Goal: Information Seeking & Learning: Learn about a topic

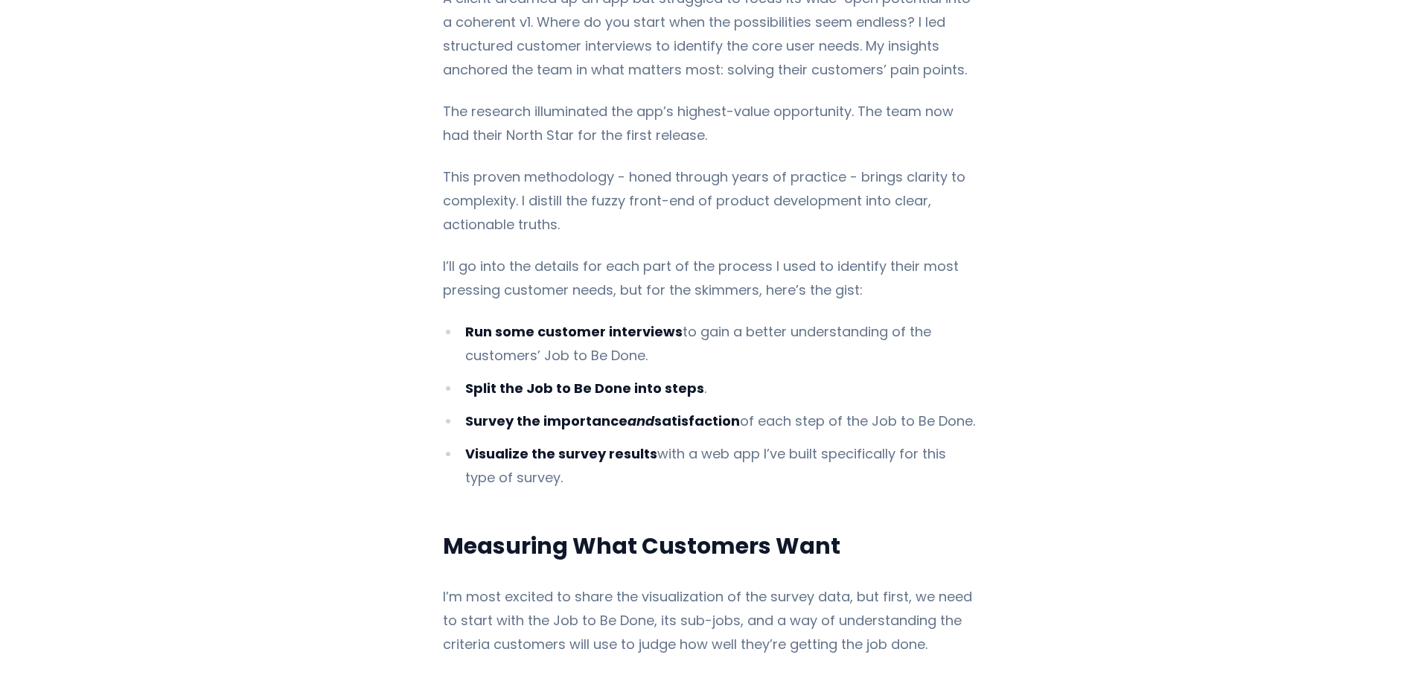
scroll to position [744, 0]
drag, startPoint x: 525, startPoint y: 368, endPoint x: 656, endPoint y: 371, distance: 131.0
click at [652, 378] on strong "Split the Job to Be Done into steps" at bounding box center [584, 387] width 239 height 19
click at [689, 414] on ul "Run some customer interviews to gain a better understanding of the customers’ J…" at bounding box center [709, 404] width 532 height 170
drag, startPoint x: 554, startPoint y: 310, endPoint x: 660, endPoint y: 318, distance: 105.9
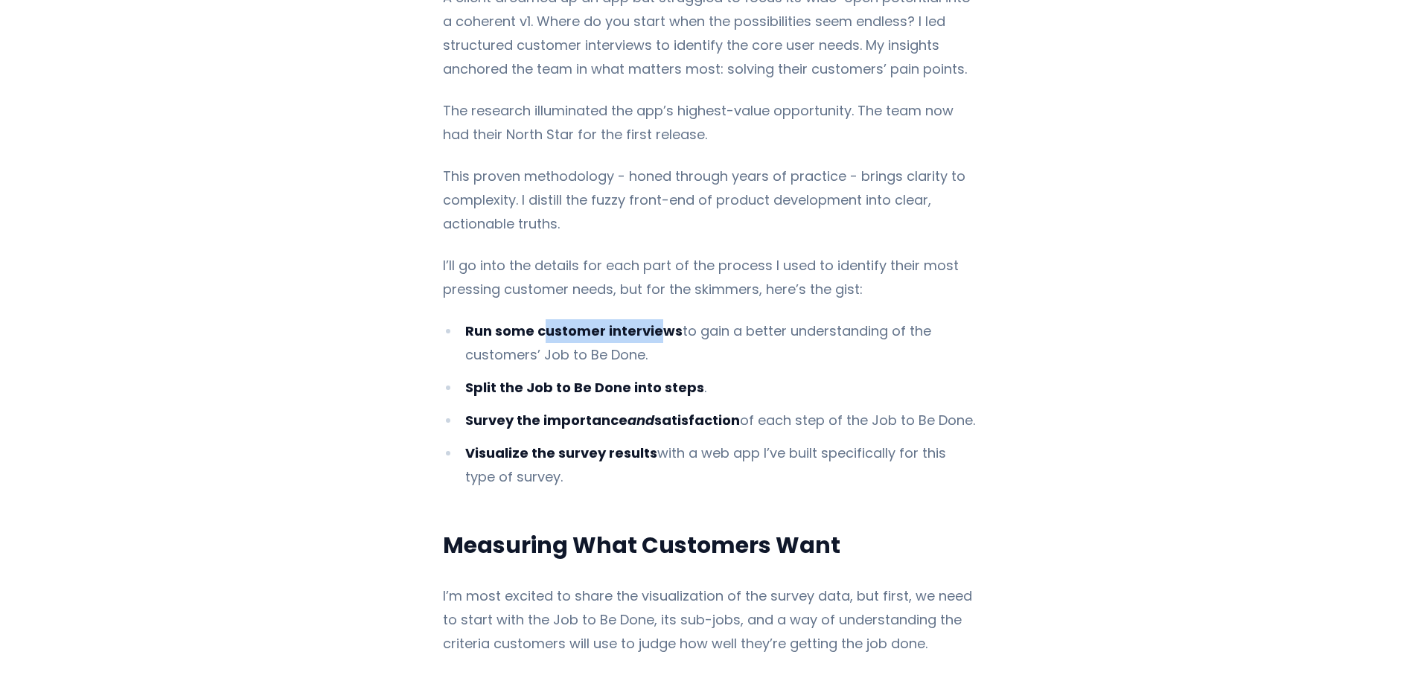
click at [659, 321] on strong "Run some customer interviews" at bounding box center [573, 330] width 217 height 19
click at [755, 323] on li "Run some customer interviews to gain a better understanding of the customers’ J…" at bounding box center [709, 343] width 532 height 48
drag, startPoint x: 510, startPoint y: 326, endPoint x: 661, endPoint y: 356, distance: 154.1
click at [650, 341] on li "Run some customer interviews to gain a better understanding of the customers’ J…" at bounding box center [709, 343] width 532 height 48
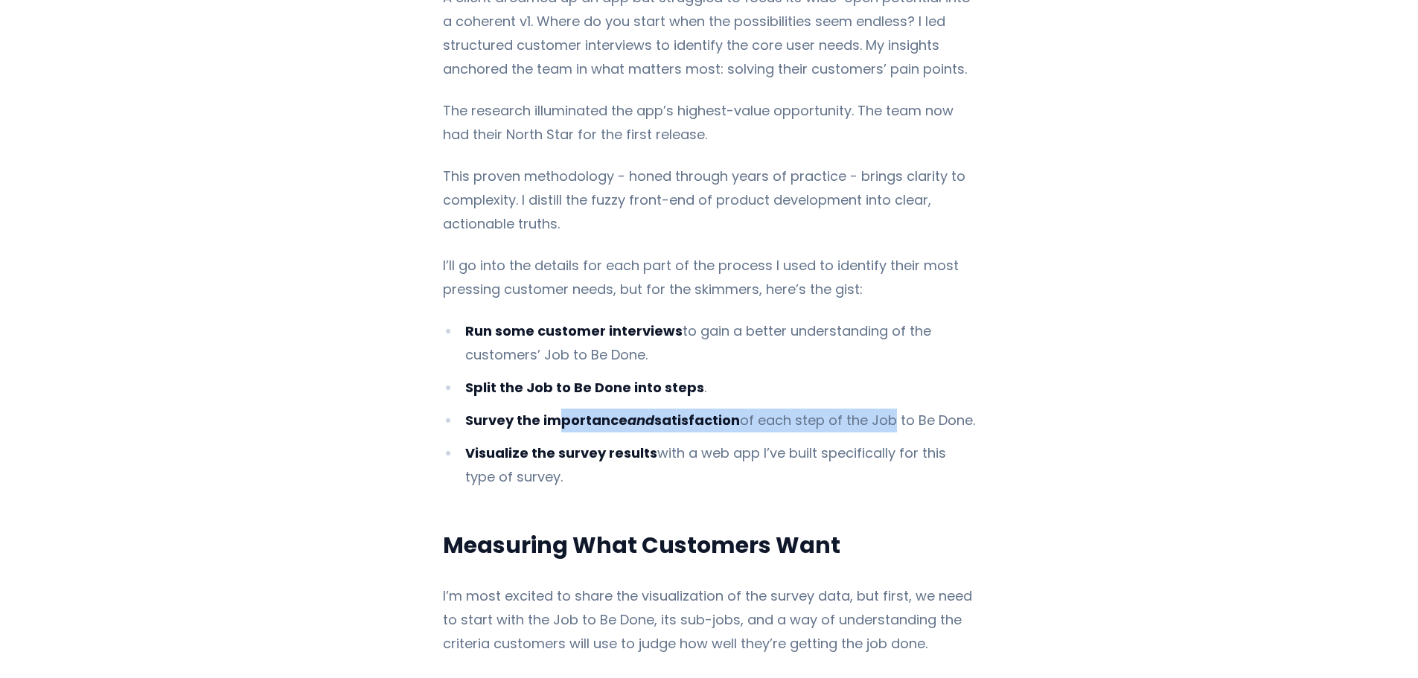
drag, startPoint x: 554, startPoint y: 396, endPoint x: 877, endPoint y: 403, distance: 323.0
click at [877, 409] on li "Survey the importance and satisfaction of each step of the Job to Be Done." at bounding box center [709, 421] width 532 height 24
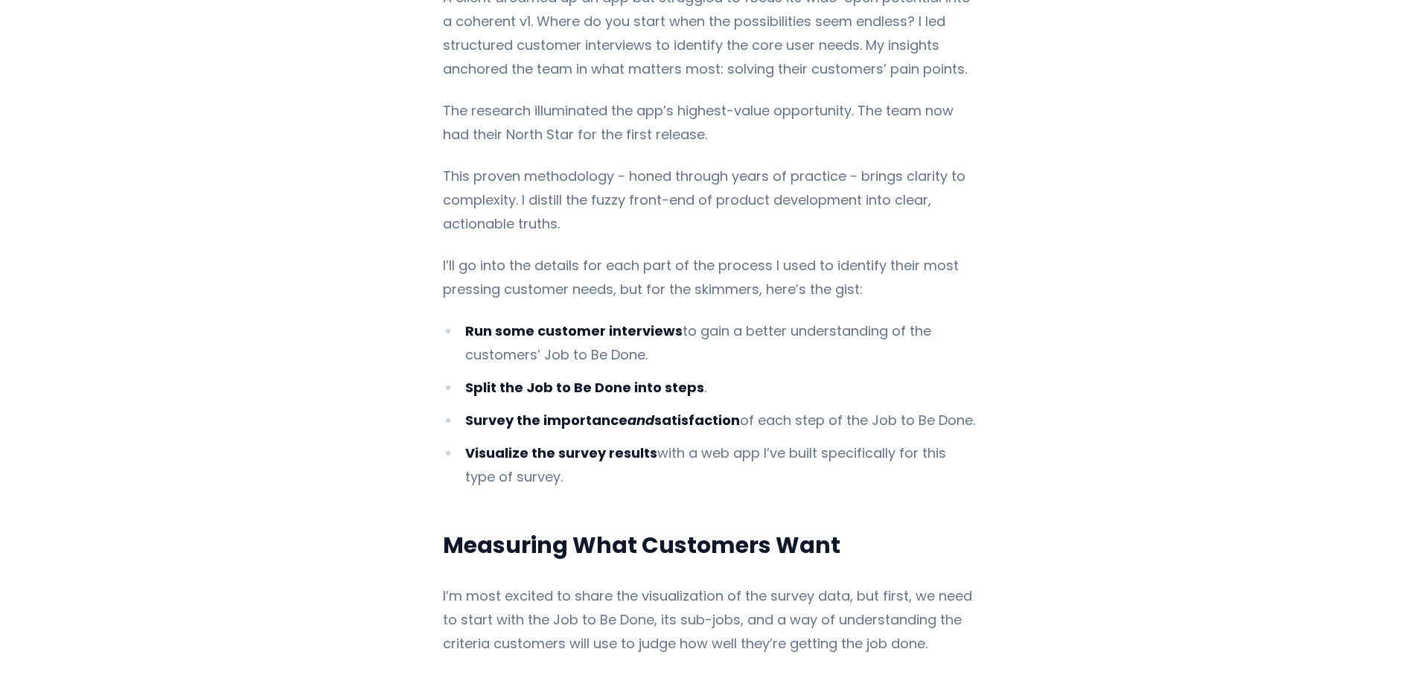
click at [877, 441] on li "Visualize the survey results with a web app I’ve built specifically for this ty…" at bounding box center [709, 465] width 532 height 48
drag, startPoint x: 801, startPoint y: 397, endPoint x: 951, endPoint y: 398, distance: 149.6
click at [951, 409] on li "Survey the importance and satisfaction of each step of the Job to Be Done." at bounding box center [709, 421] width 532 height 24
click at [879, 441] on li "Visualize the survey results with a web app I’ve built specifically for this ty…" at bounding box center [709, 465] width 532 height 48
drag, startPoint x: 487, startPoint y: 363, endPoint x: 690, endPoint y: 365, distance: 202.4
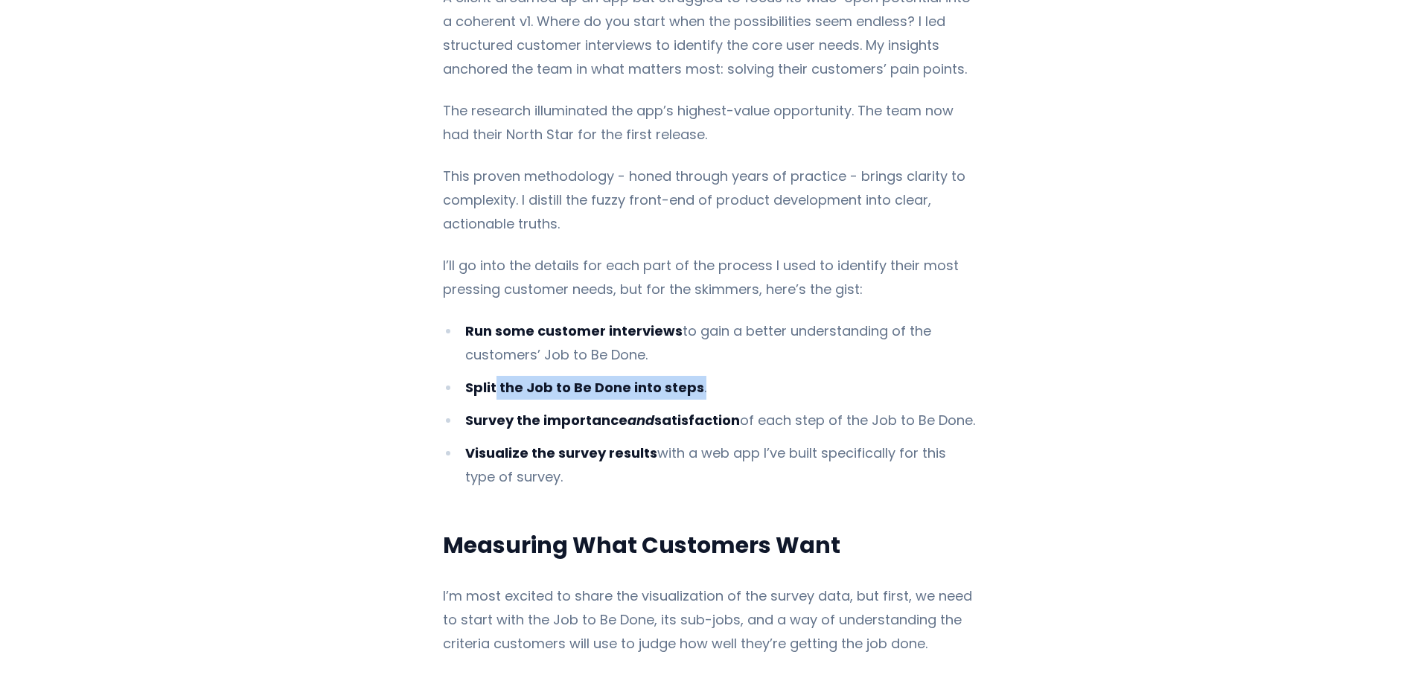
click at [690, 376] on li "Split the Job to Be Done into steps ." at bounding box center [709, 388] width 532 height 24
click at [804, 410] on li "Survey the importance and satisfaction of each step of the Job to Be Done." at bounding box center [709, 421] width 532 height 24
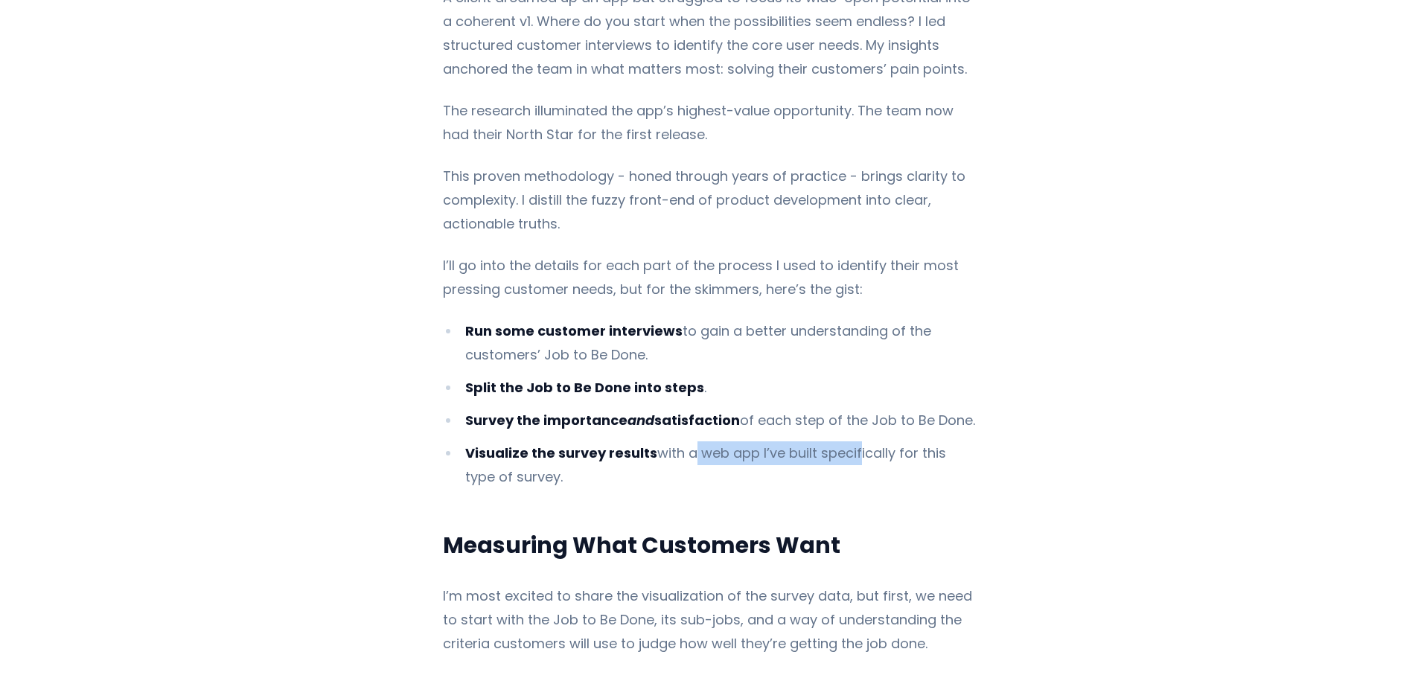
drag, startPoint x: 692, startPoint y: 426, endPoint x: 868, endPoint y: 463, distance: 180.2
click at [876, 447] on li "Visualize the survey results with a web app I’ve built specifically for this ty…" at bounding box center [709, 465] width 532 height 48
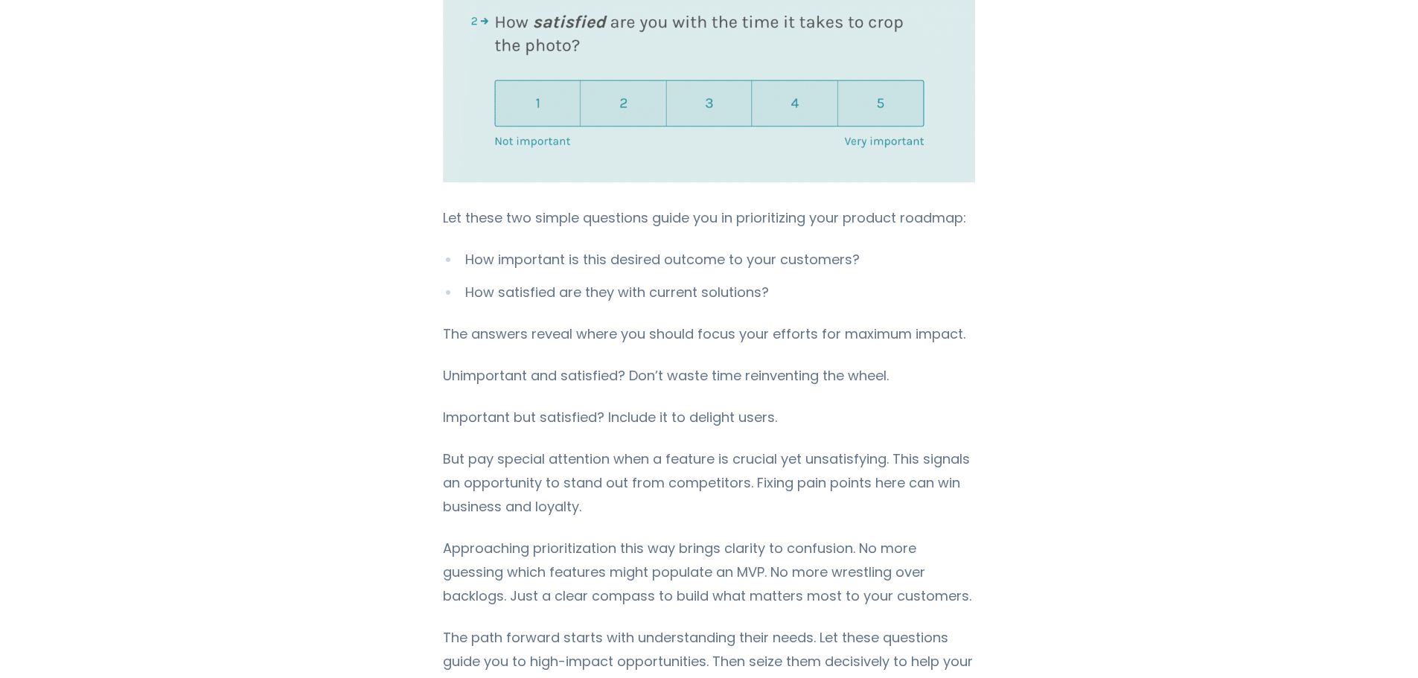
scroll to position [1860, 0]
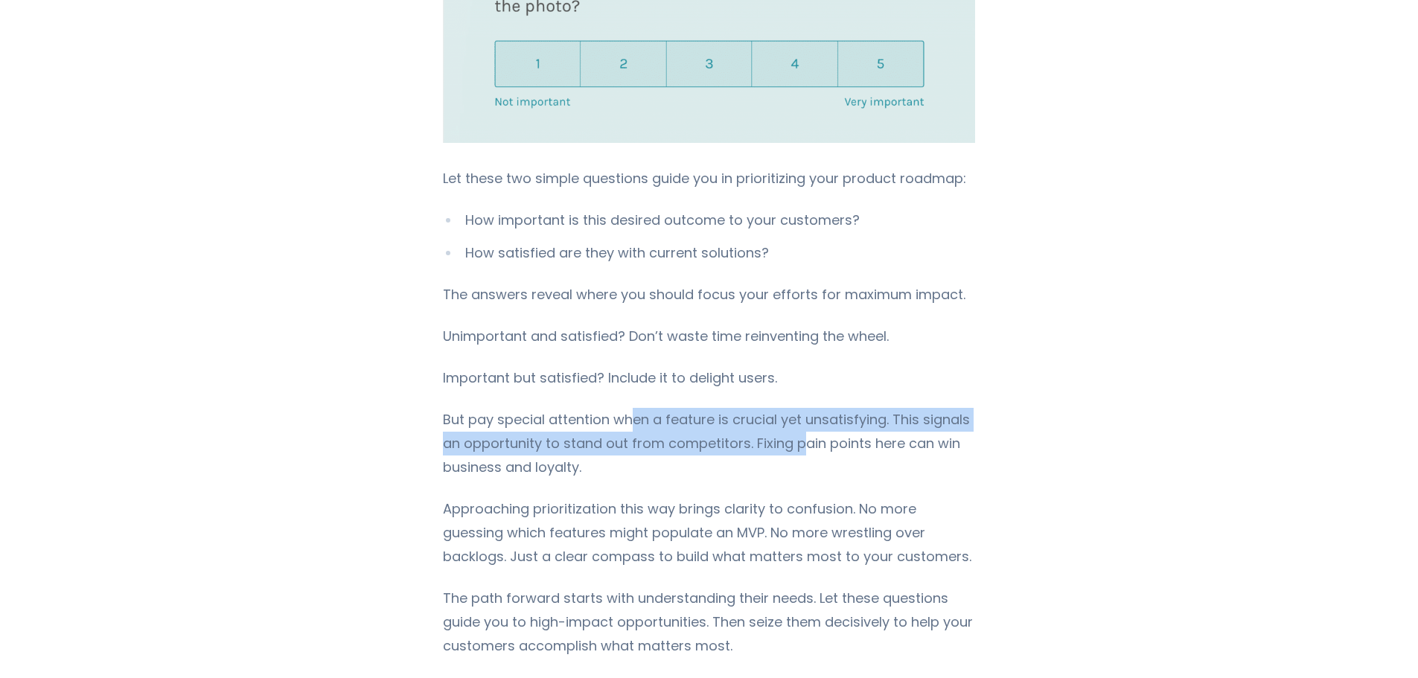
drag, startPoint x: 630, startPoint y: 406, endPoint x: 794, endPoint y: 427, distance: 165.8
click at [792, 426] on p "But pay special attention when a feature is crucial yet unsatisfying. This sign…" at bounding box center [709, 443] width 532 height 71
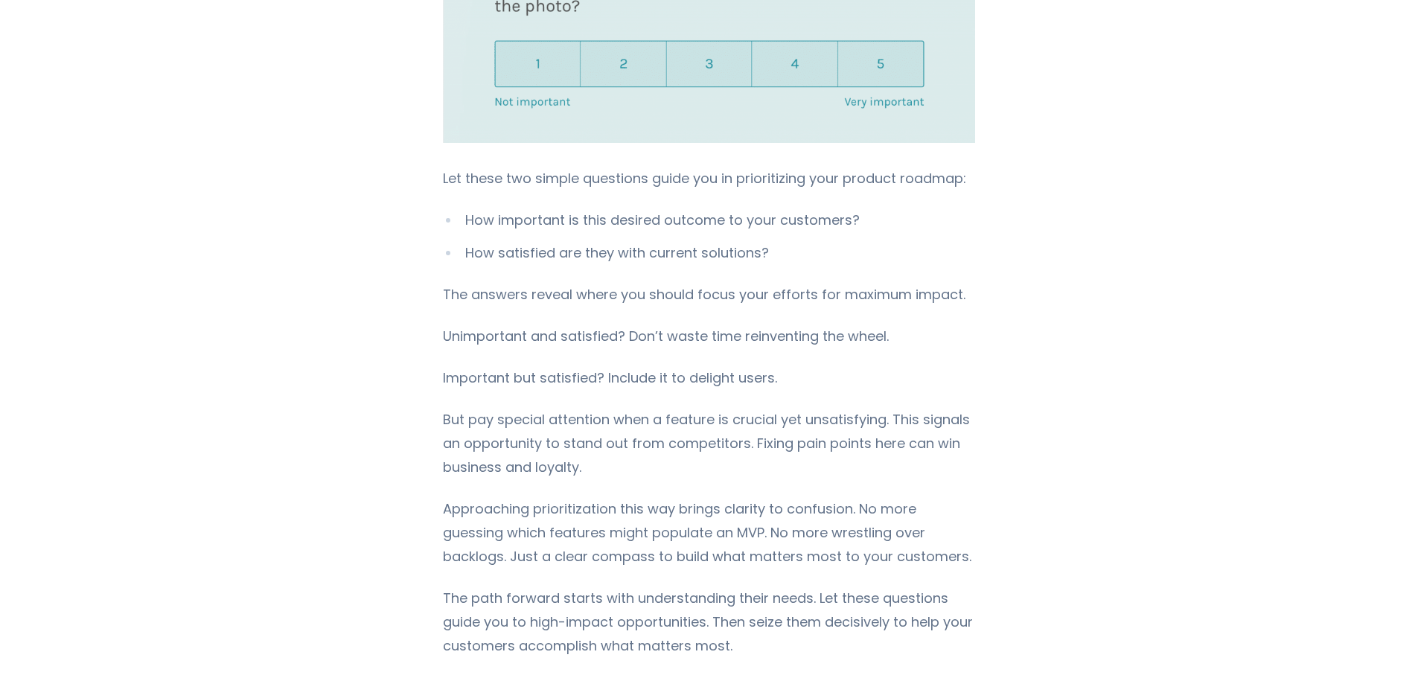
click at [859, 447] on p "But pay special attention when a feature is crucial yet unsatisfying. This sign…" at bounding box center [709, 443] width 532 height 71
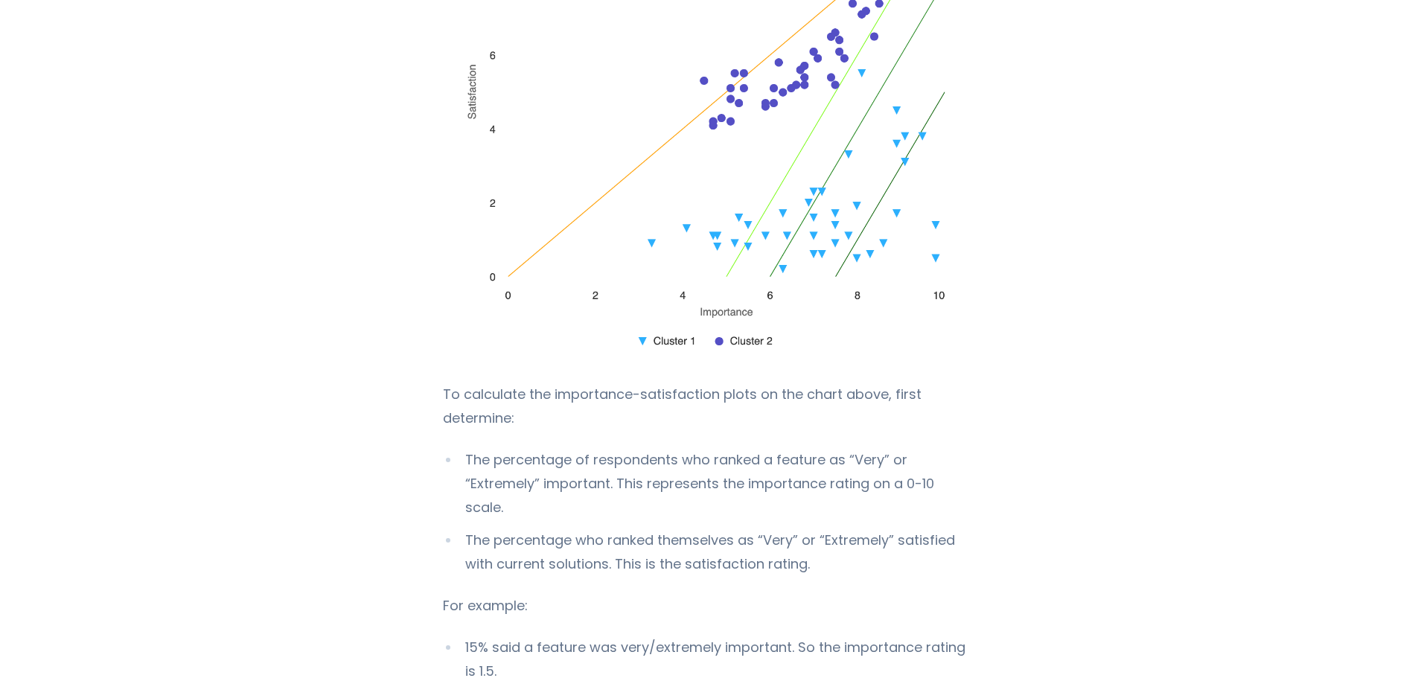
scroll to position [2902, 0]
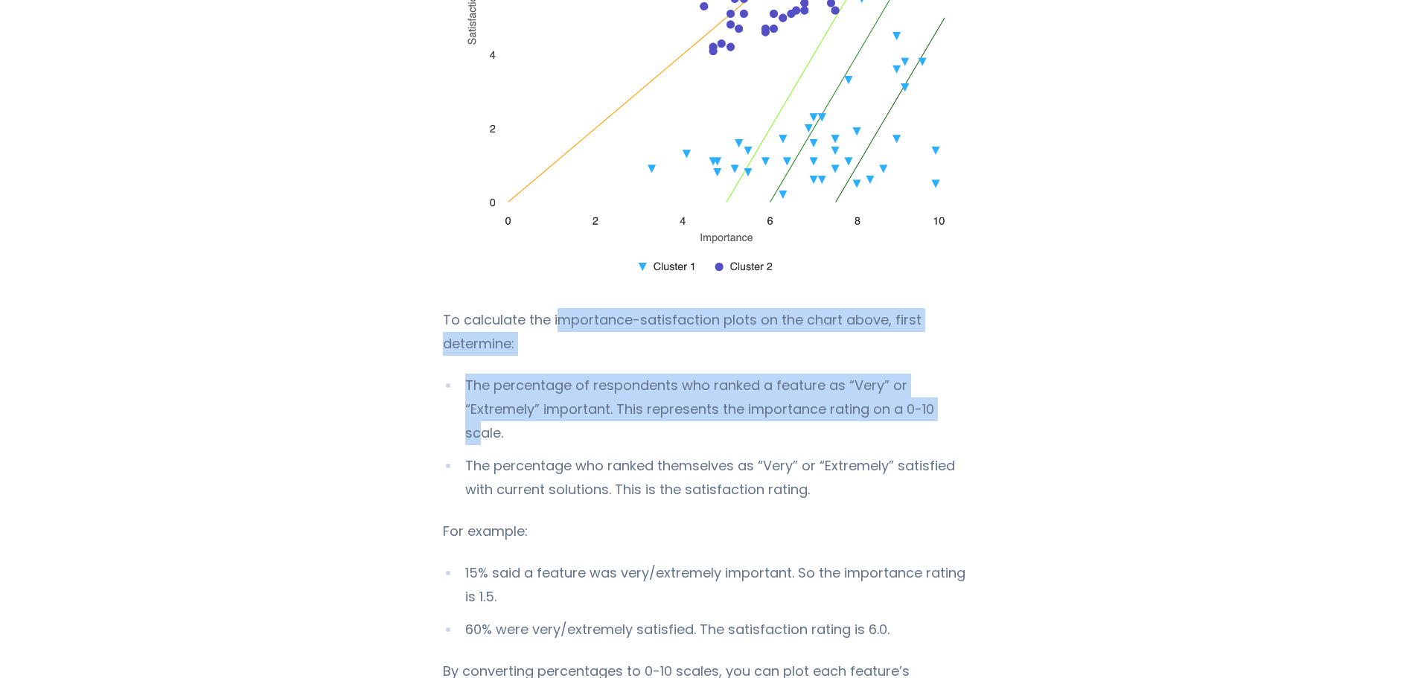
drag, startPoint x: 553, startPoint y: 324, endPoint x: 871, endPoint y: 417, distance: 331.1
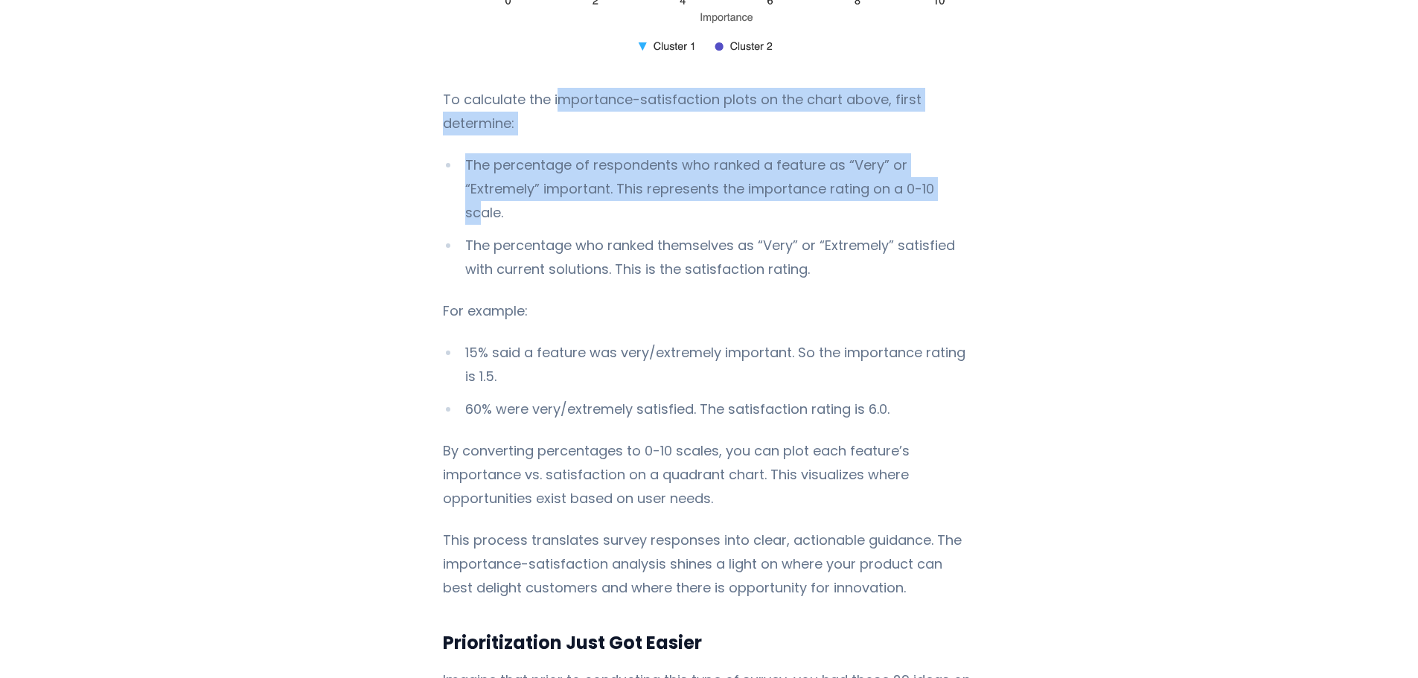
scroll to position [3125, 0]
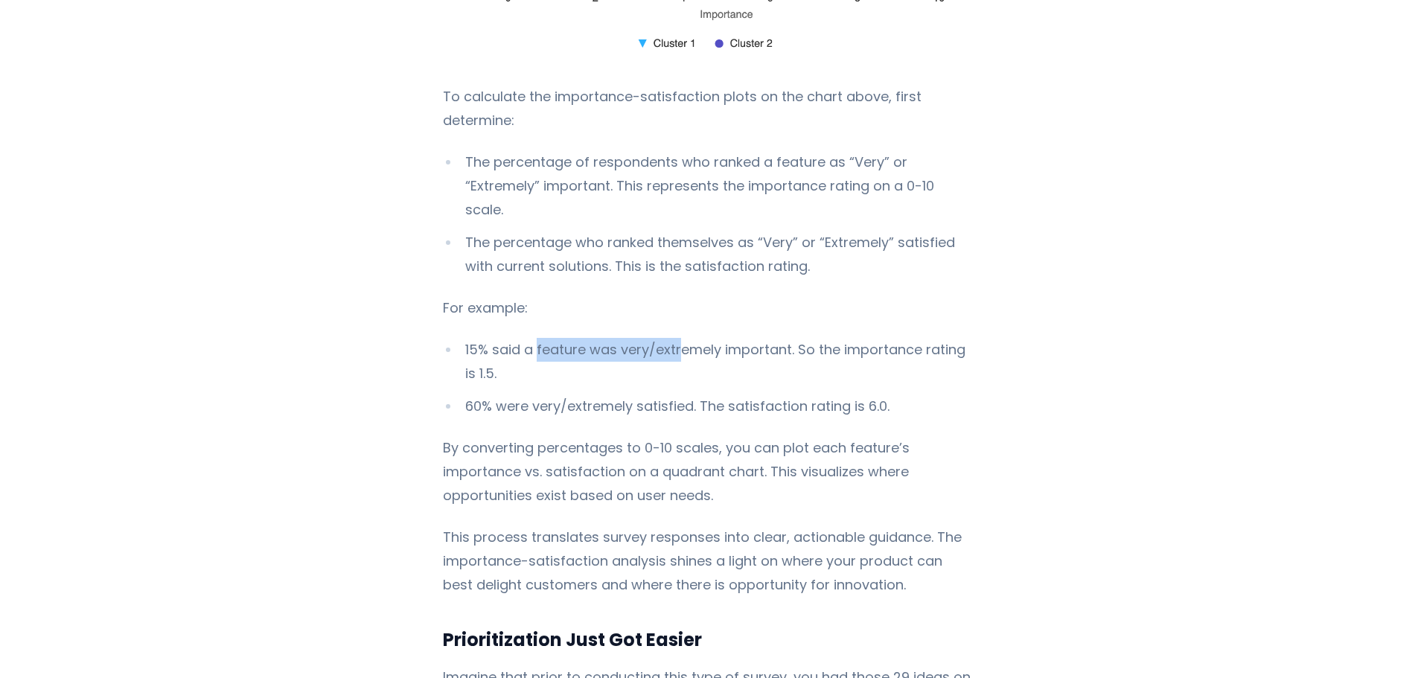
drag, startPoint x: 531, startPoint y: 331, endPoint x: 716, endPoint y: 350, distance: 186.2
click at [675, 338] on li "15% said a feature was very/extremely important. So the importance rating is 1.…" at bounding box center [709, 362] width 532 height 48
click at [721, 350] on li "15% said a feature was very/extremely important. So the importance rating is 1.…" at bounding box center [709, 362] width 532 height 48
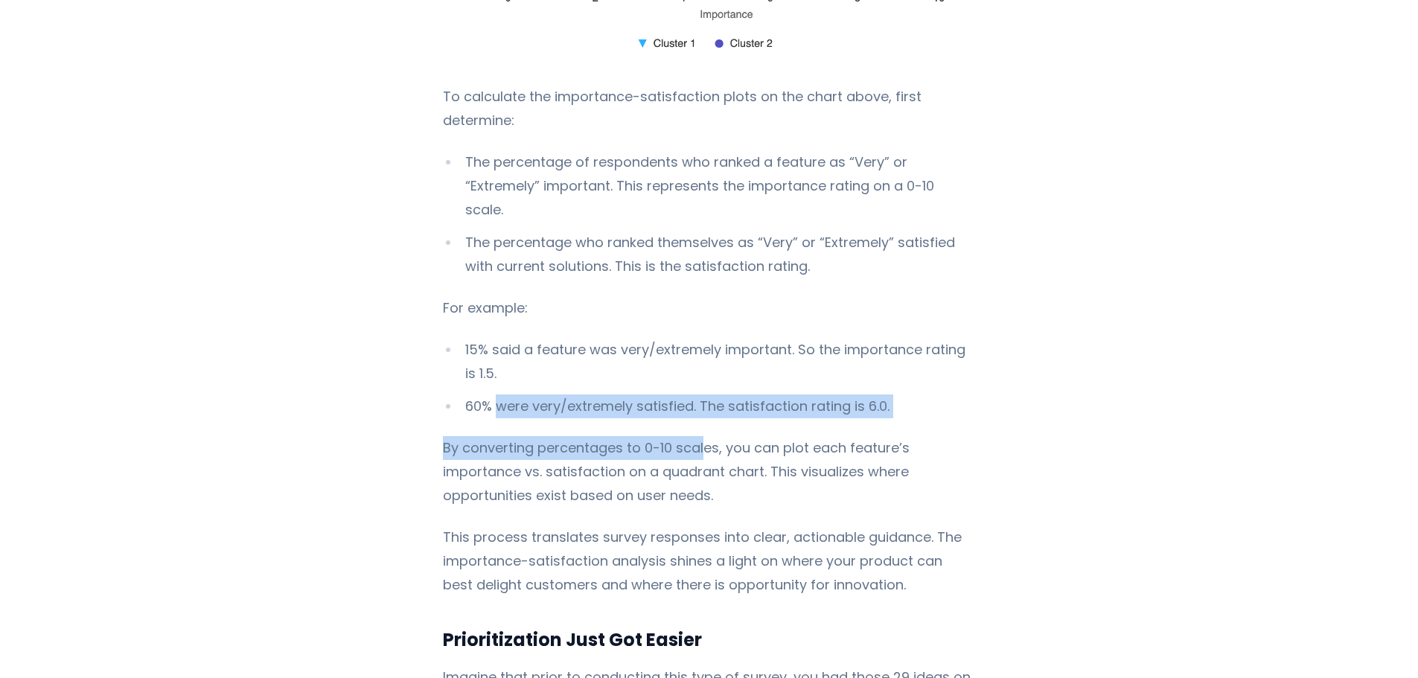
drag, startPoint x: 495, startPoint y: 391, endPoint x: 731, endPoint y: 411, distance: 236.7
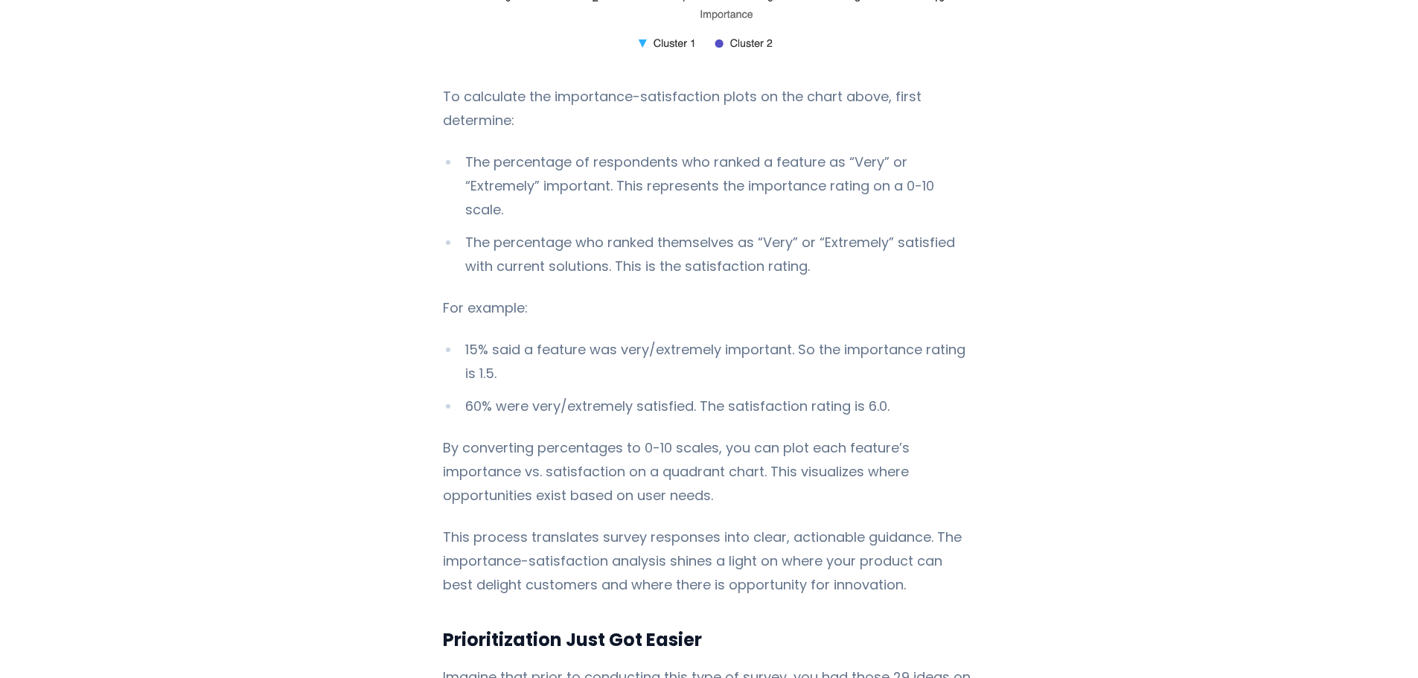
click at [688, 446] on p "By converting percentages to 0-10 scales, you can plot each feature’s importanc…" at bounding box center [709, 471] width 532 height 71
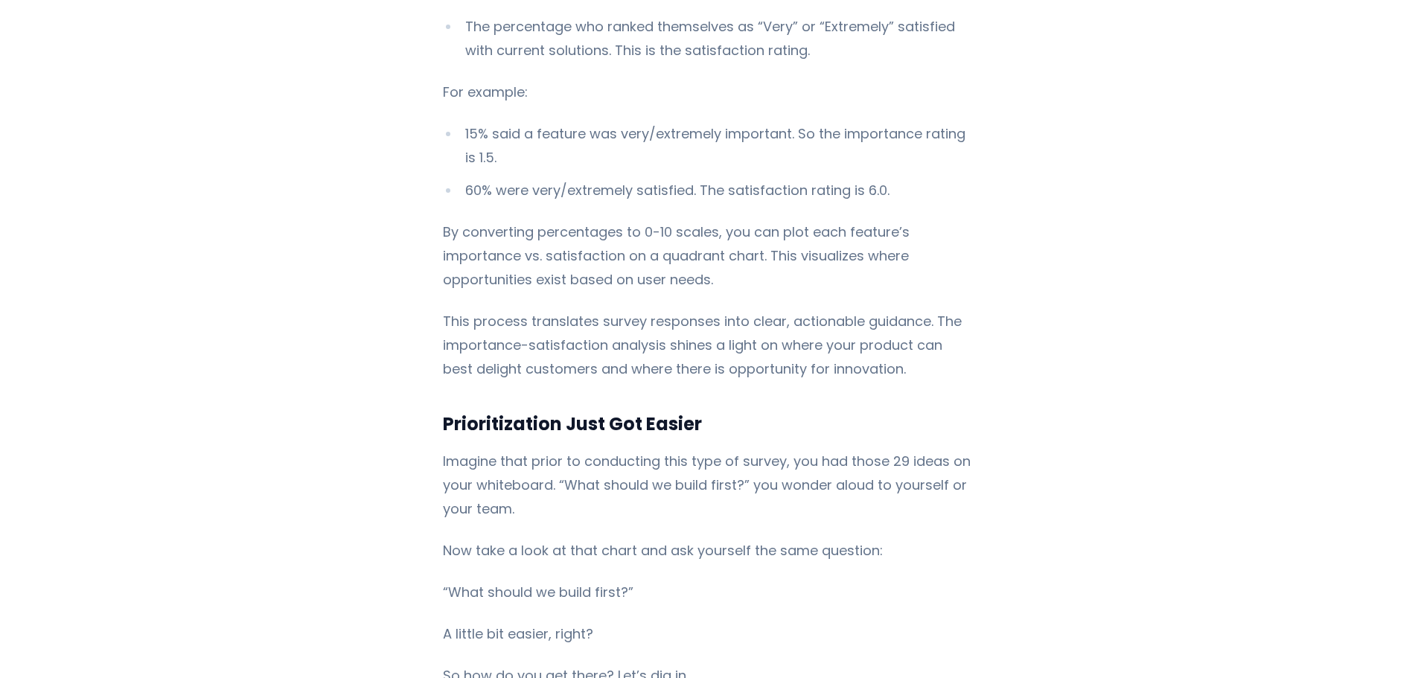
scroll to position [3348, 0]
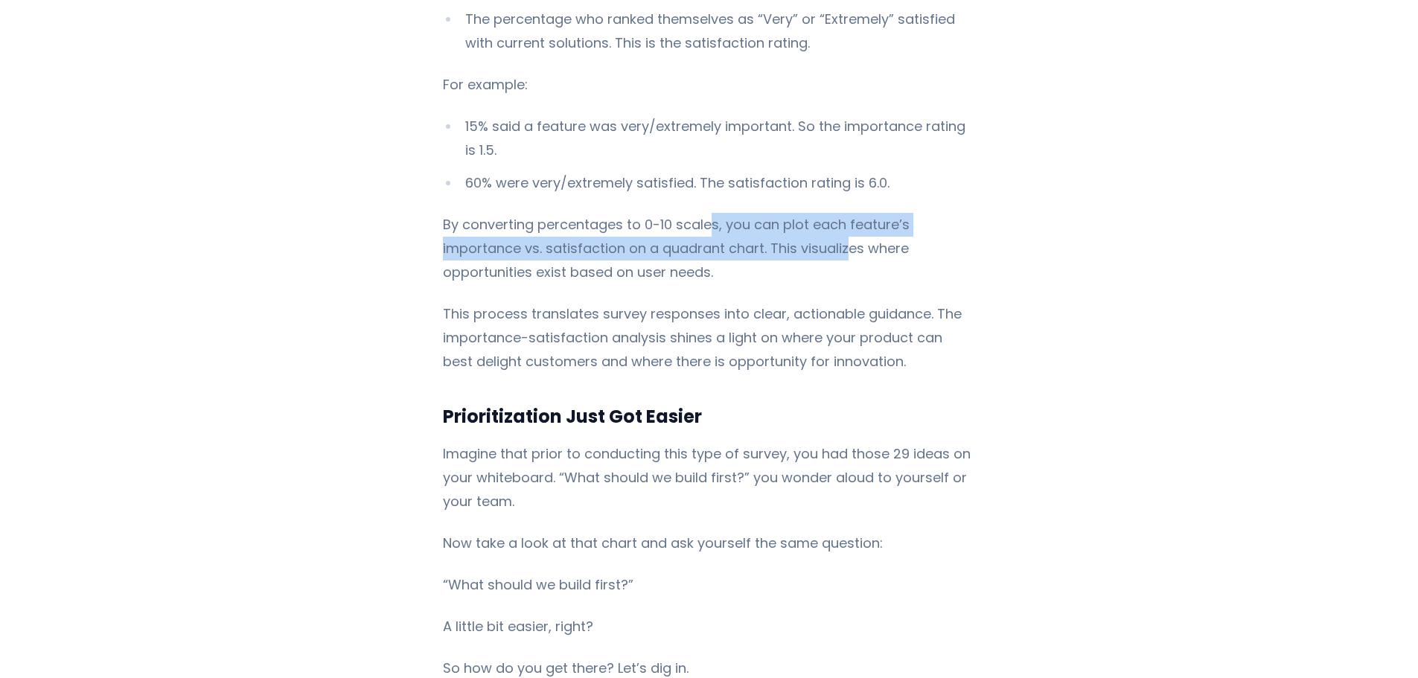
drag, startPoint x: 781, startPoint y: 209, endPoint x: 852, endPoint y: 237, distance: 75.9
click at [843, 232] on p "By converting percentages to 0-10 scales, you can plot each feature’s importanc…" at bounding box center [709, 248] width 532 height 71
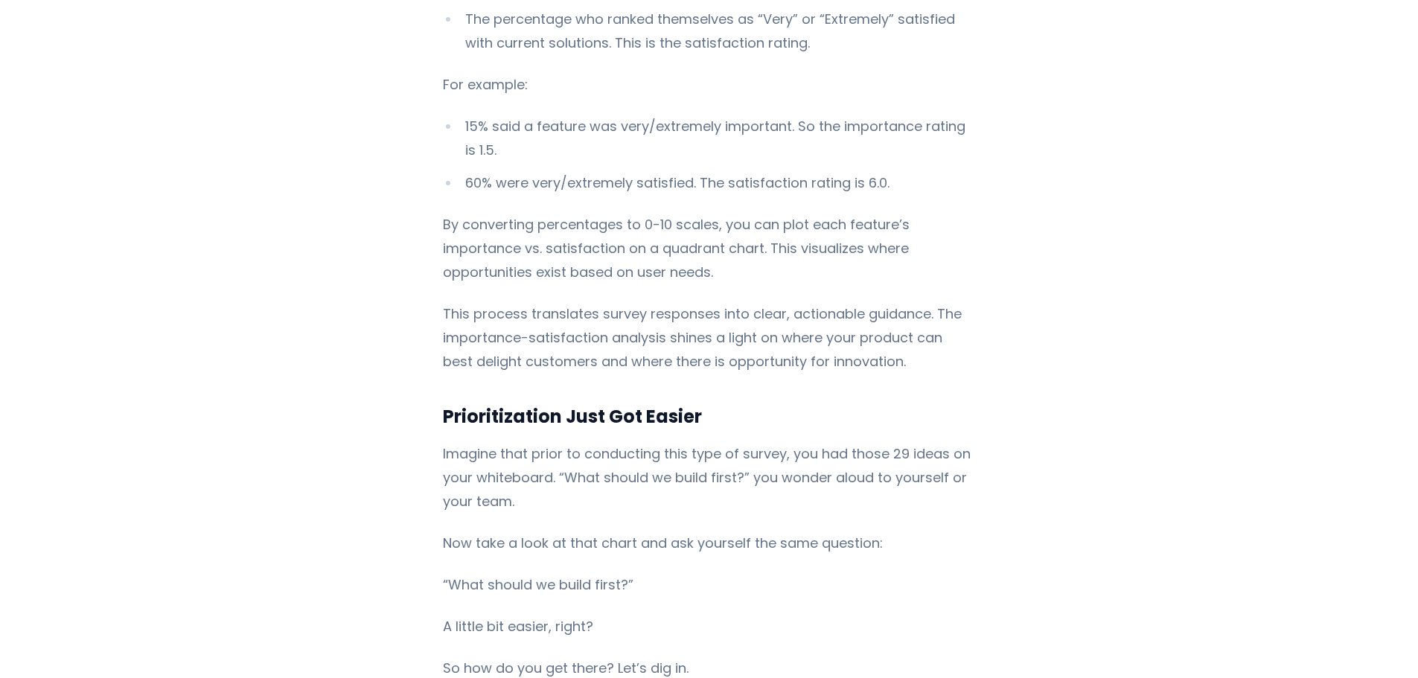
click at [659, 260] on p "By converting percentages to 0-10 scales, you can plot each feature’s importanc…" at bounding box center [709, 248] width 532 height 71
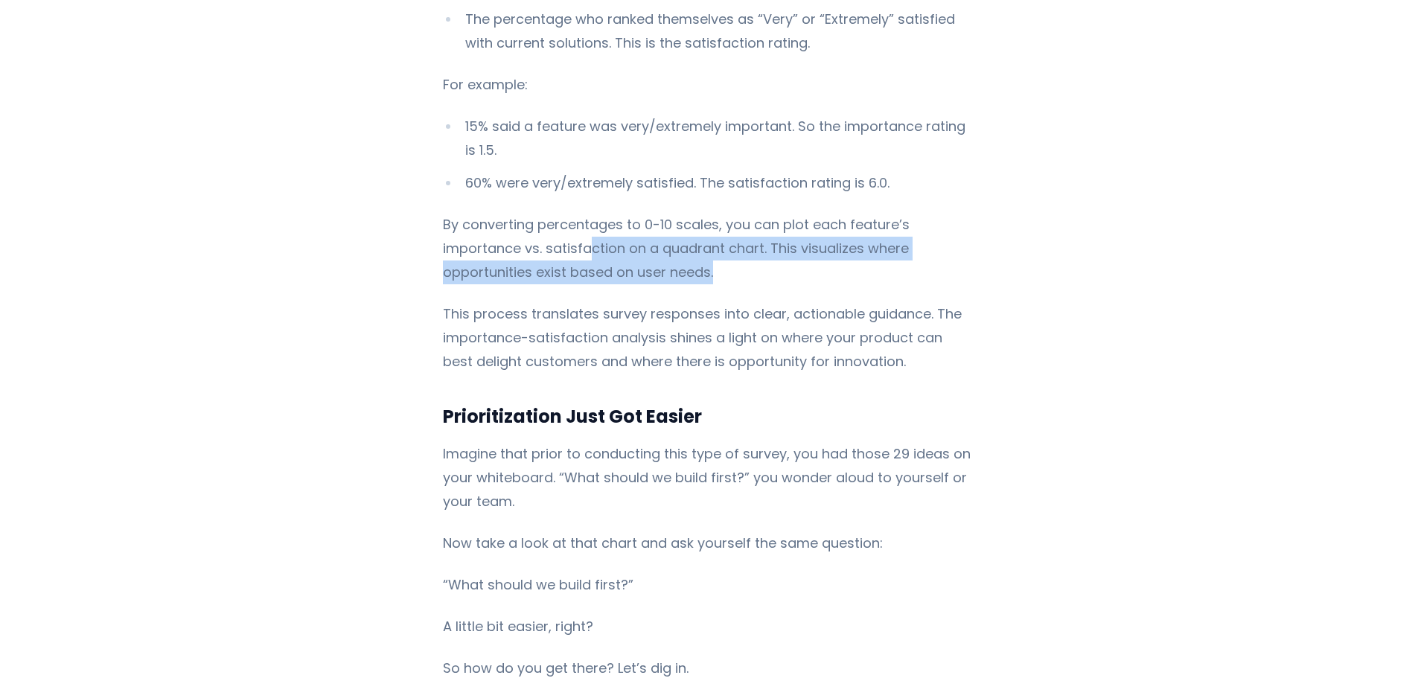
drag, startPoint x: 581, startPoint y: 236, endPoint x: 721, endPoint y: 254, distance: 141.0
click at [720, 252] on p "By converting percentages to 0-10 scales, you can plot each feature’s importanc…" at bounding box center [709, 248] width 532 height 71
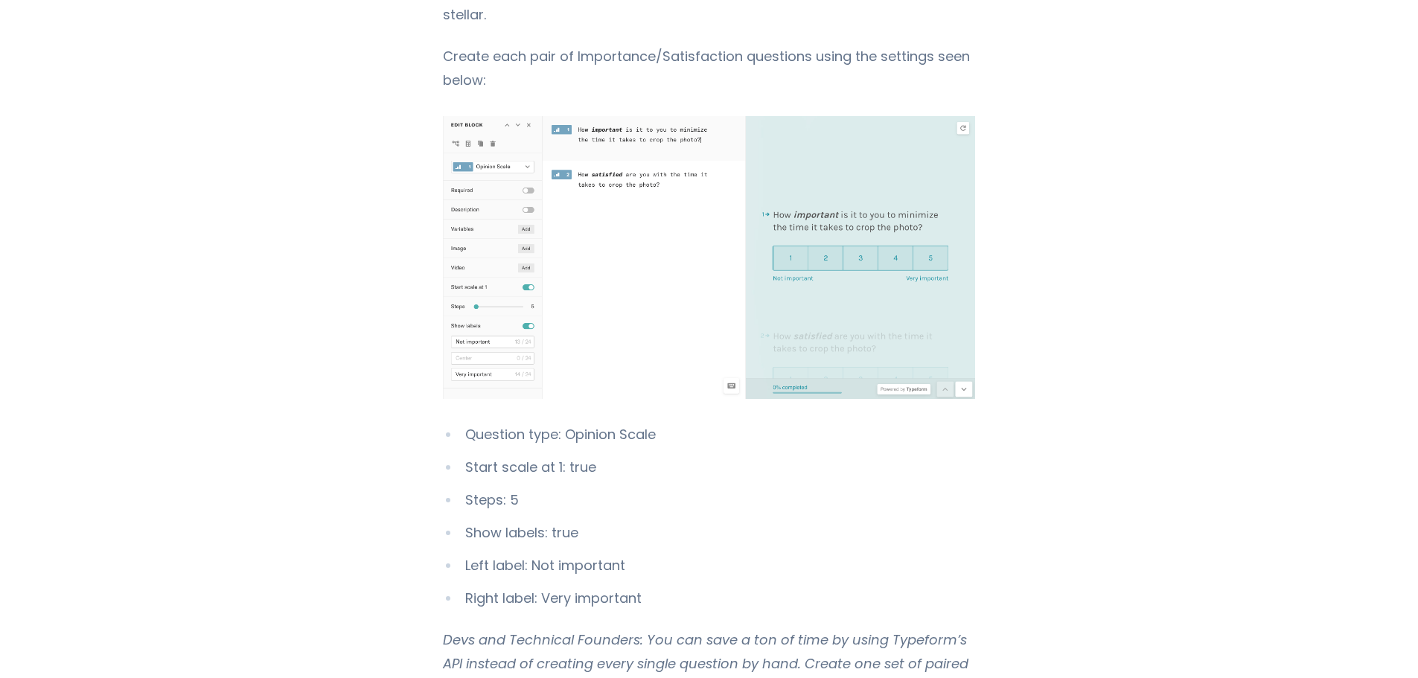
scroll to position [6846, 0]
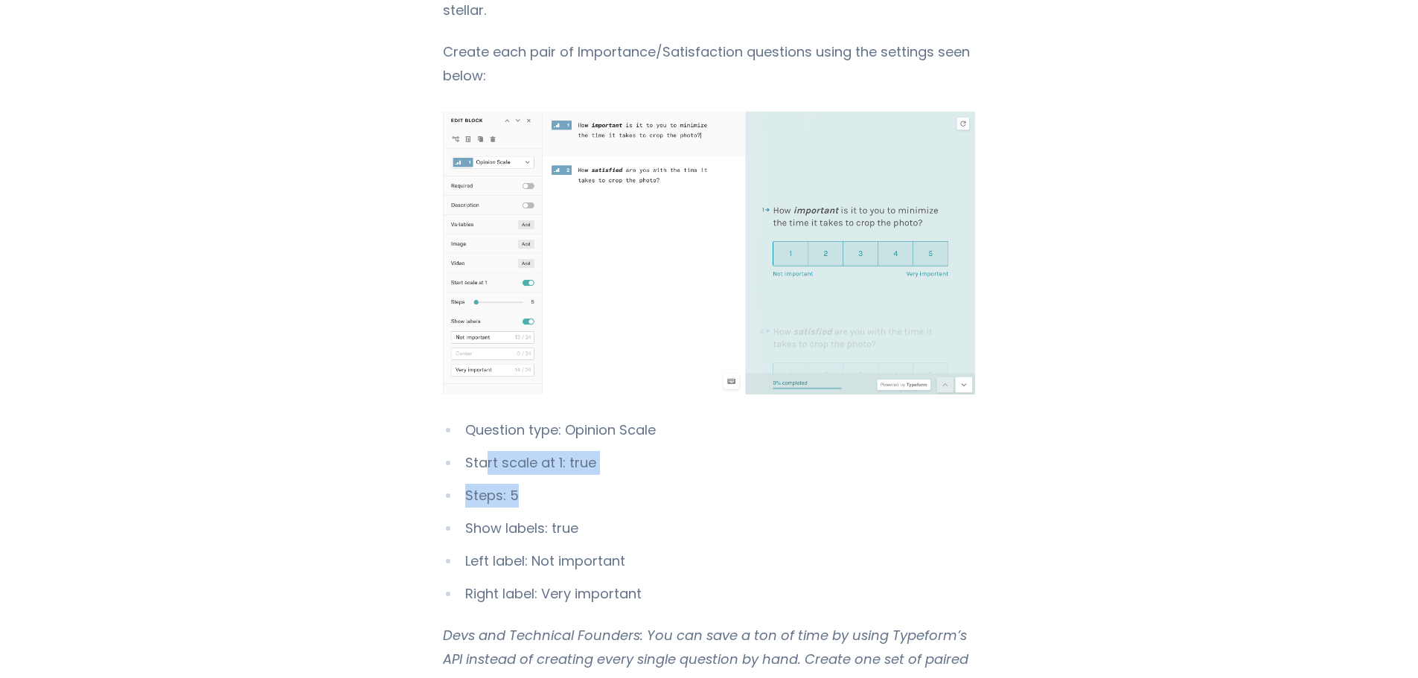
drag, startPoint x: 478, startPoint y: 419, endPoint x: 599, endPoint y: 436, distance: 121.8
click at [598, 435] on ul "Question type: Opinion Scale Start scale at 1: true Steps: 5 Show labels: true …" at bounding box center [709, 512] width 532 height 188
click at [557, 516] on li "Show labels: true" at bounding box center [709, 528] width 532 height 24
drag, startPoint x: 488, startPoint y: 490, endPoint x: 578, endPoint y: 499, distance: 90.6
click at [578, 499] on ul "Question type: Opinion Scale Start scale at 1: true Steps: 5 Show labels: true …" at bounding box center [709, 512] width 532 height 188
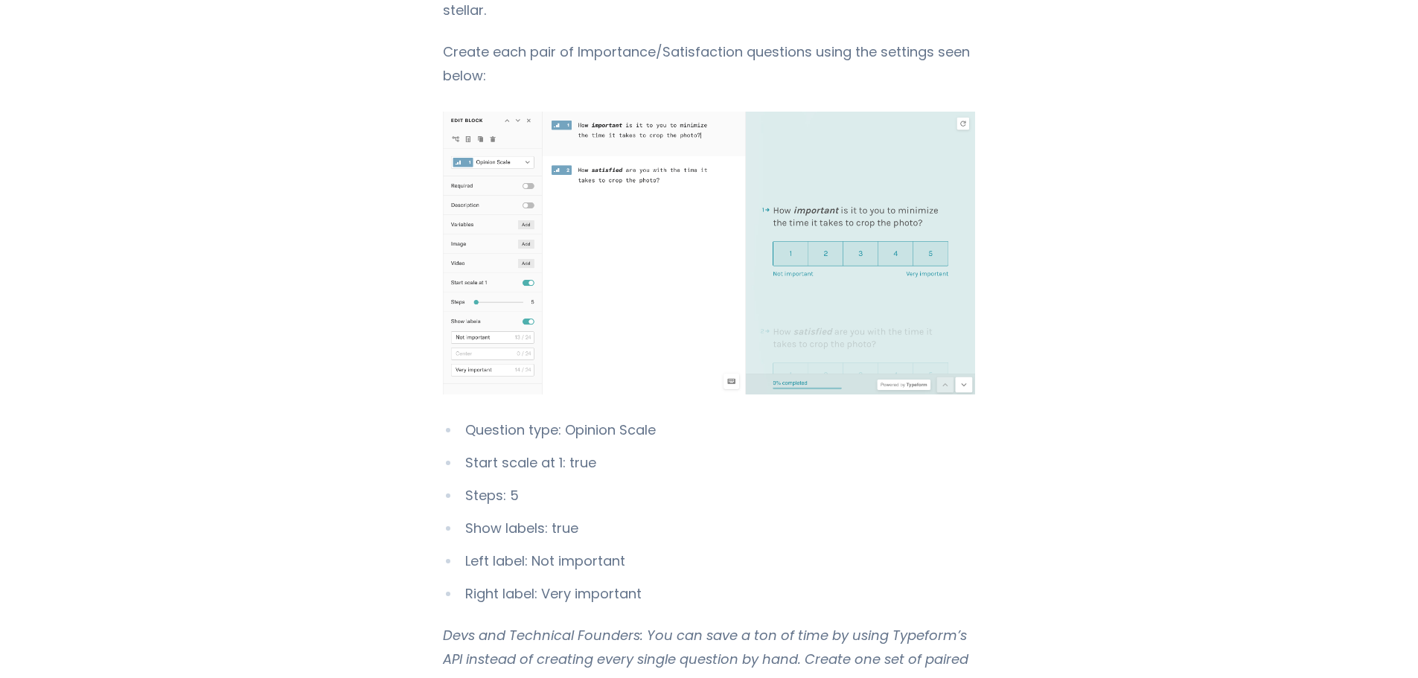
click at [595, 549] on li "Left label: Not important" at bounding box center [709, 561] width 532 height 24
drag, startPoint x: 580, startPoint y: 533, endPoint x: 613, endPoint y: 534, distance: 32.7
click at [613, 534] on ul "Question type: Opinion Scale Start scale at 1: true Steps: 5 Show labels: true …" at bounding box center [709, 512] width 532 height 188
click at [632, 582] on li "Right label: Very important" at bounding box center [709, 594] width 532 height 24
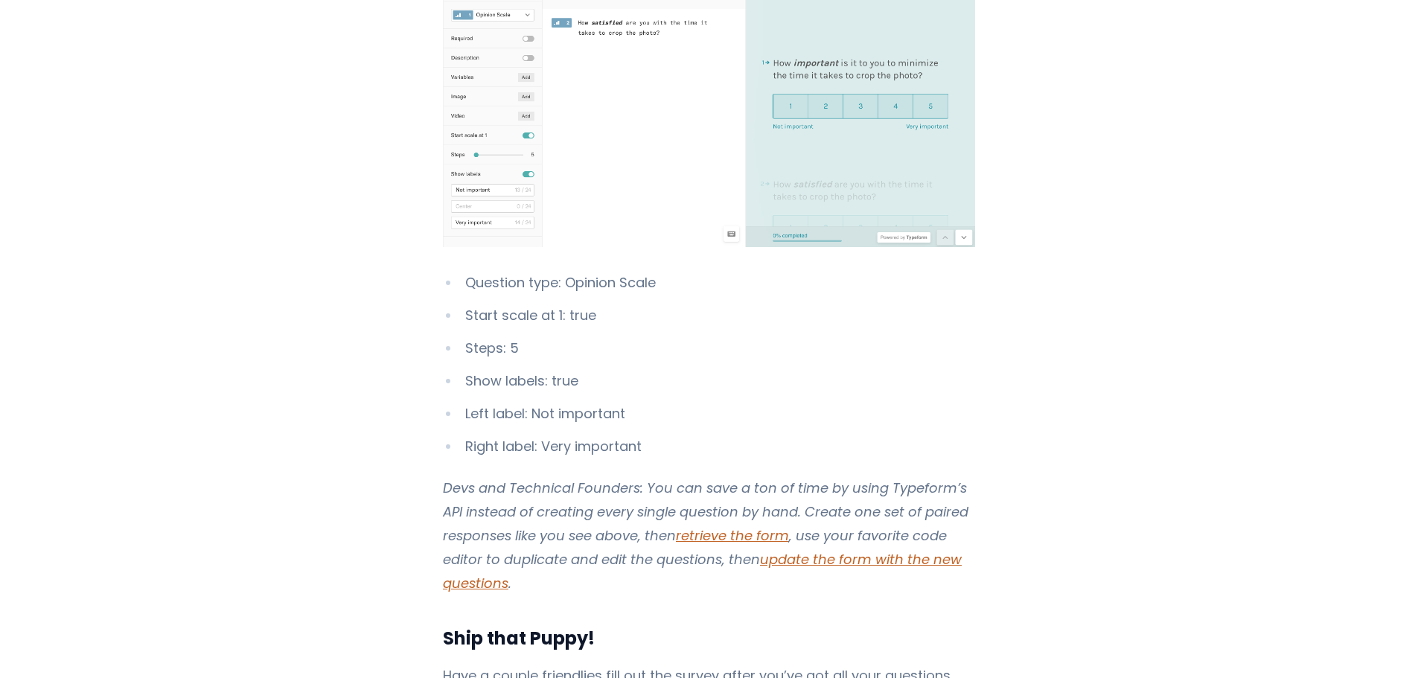
scroll to position [6995, 0]
drag, startPoint x: 545, startPoint y: 452, endPoint x: 724, endPoint y: 453, distance: 179.3
click at [724, 477] on em "Devs and Technical Founders: You can save a ton of time by using Typeform’s API…" at bounding box center [705, 534] width 525 height 114
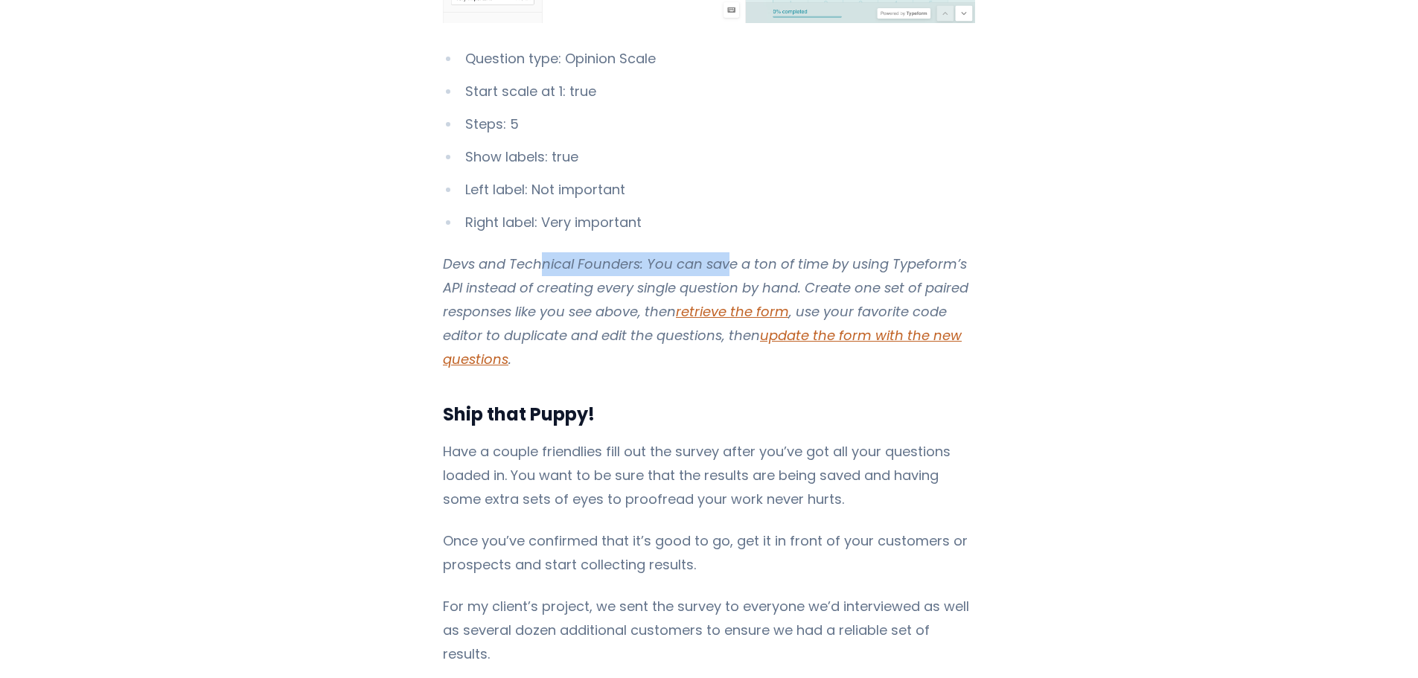
scroll to position [7218, 0]
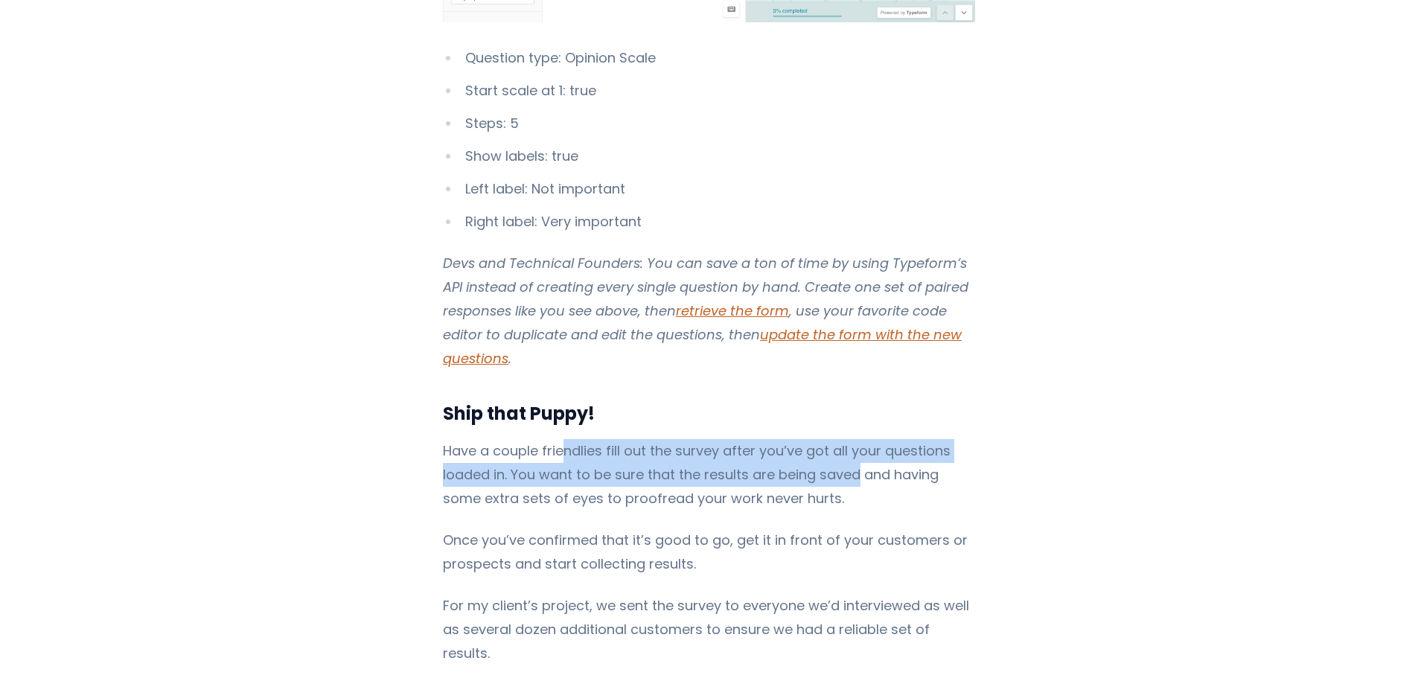
drag, startPoint x: 574, startPoint y: 414, endPoint x: 857, endPoint y: 440, distance: 284.7
click at [856, 439] on p "Have a couple friendlies fill out the survey after you’ve got all your question…" at bounding box center [709, 474] width 532 height 71
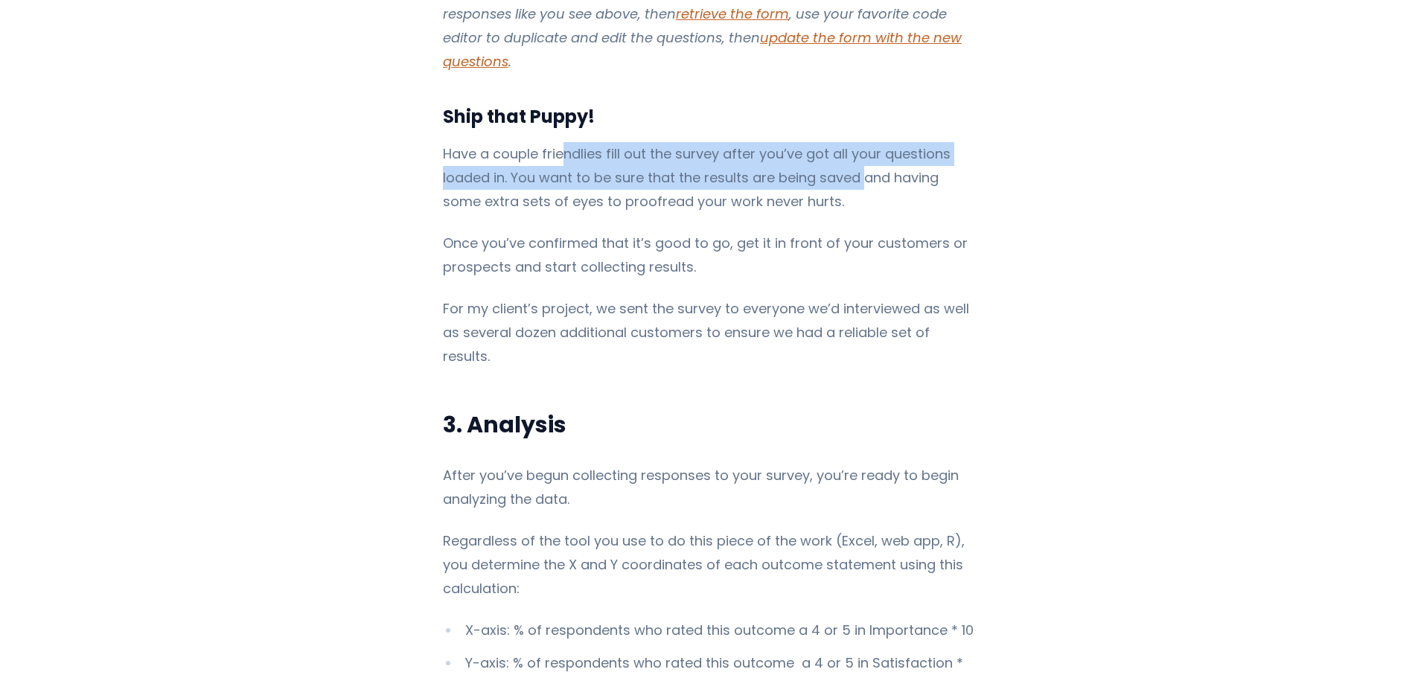
scroll to position [7515, 0]
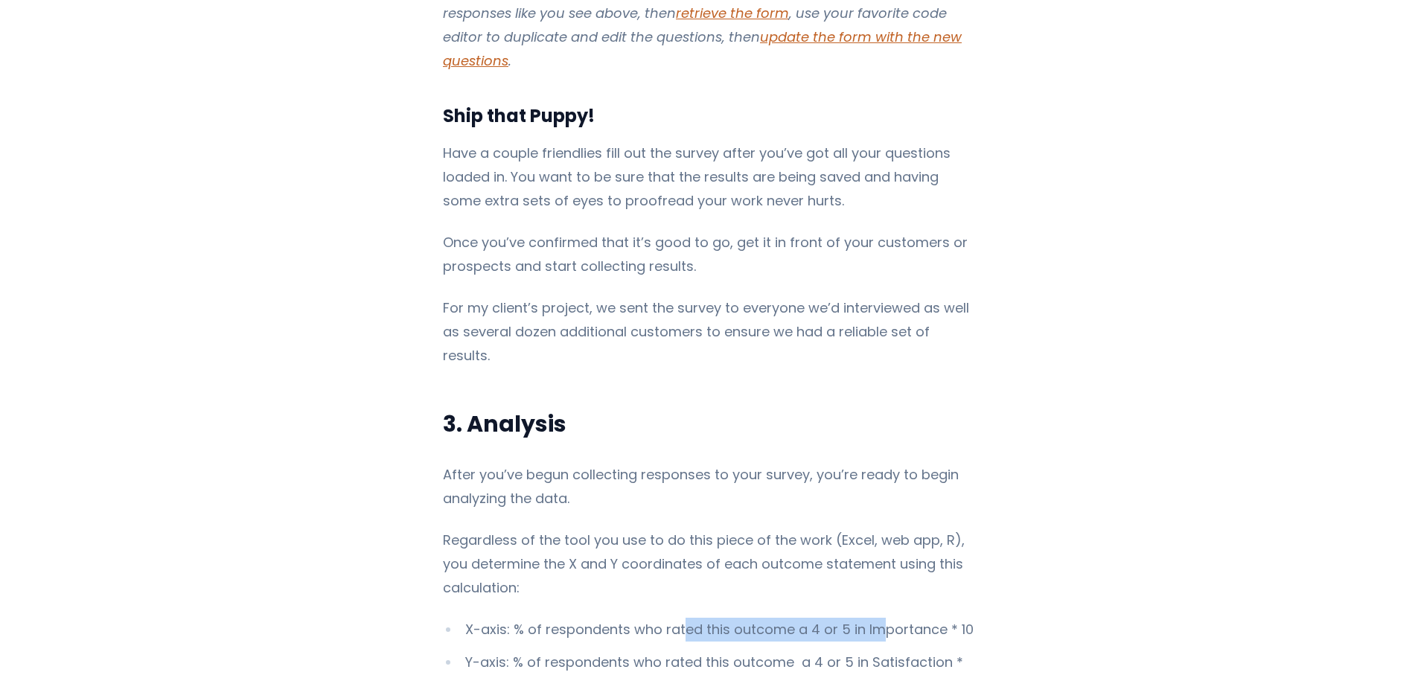
drag, startPoint x: 693, startPoint y: 561, endPoint x: 872, endPoint y: 566, distance: 179.4
click at [872, 618] on li "X-axis: % of respondents who rated this outcome a 4 or 5 in Importance * 10" at bounding box center [709, 630] width 532 height 24
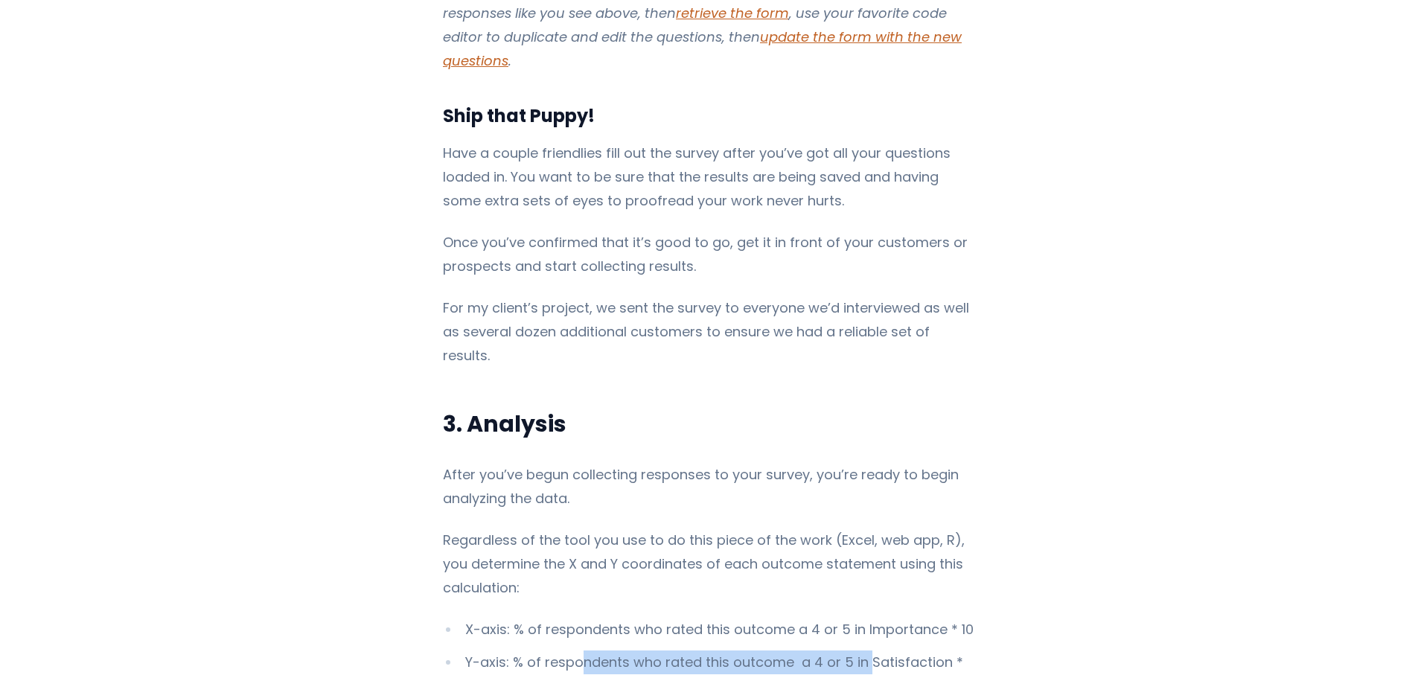
drag, startPoint x: 572, startPoint y: 600, endPoint x: 859, endPoint y: 602, distance: 287.2
click at [859, 650] on li "Y-axis: % of respondents who rated this outcome a 4 or 5 in Satisfaction * 10" at bounding box center [709, 674] width 532 height 48
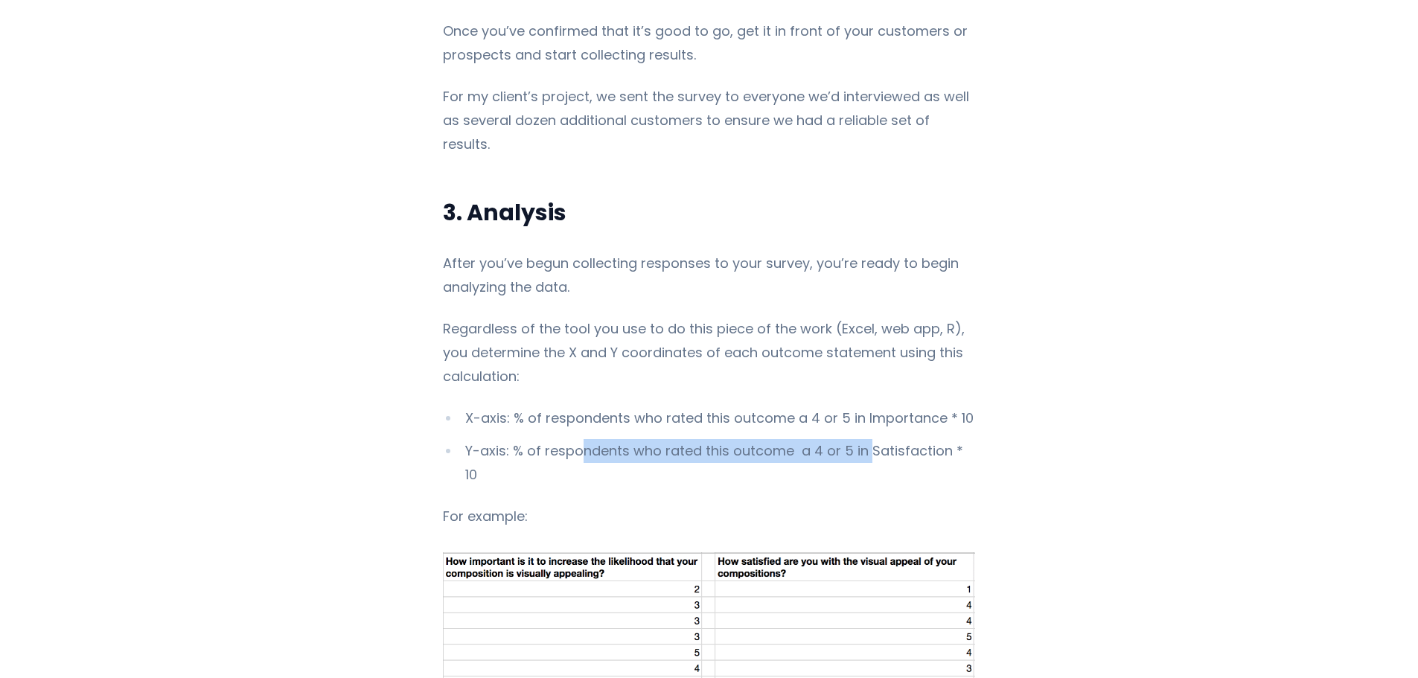
scroll to position [7739, 0]
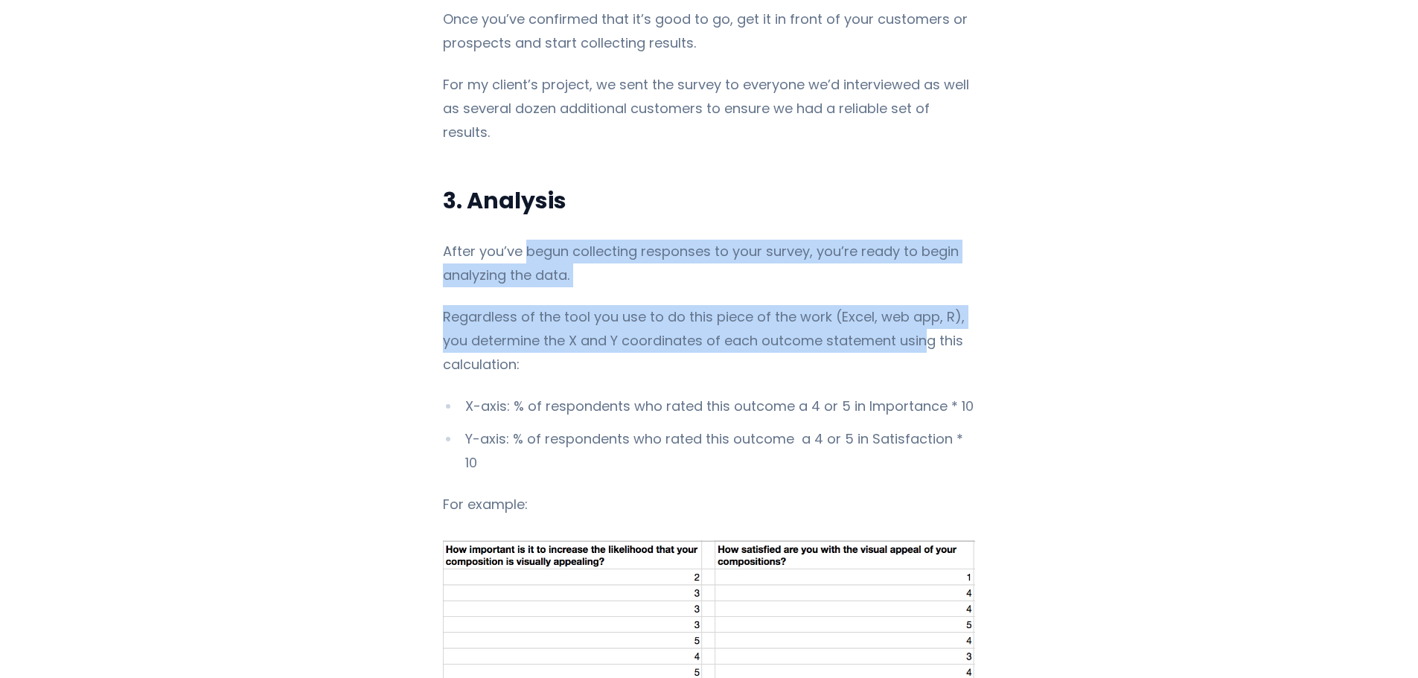
drag, startPoint x: 568, startPoint y: 181, endPoint x: 890, endPoint y: 275, distance: 335.8
click at [752, 305] on p "Regardless of the tool you use to do this piece of the work (Excel, web app, R)…" at bounding box center [709, 340] width 532 height 71
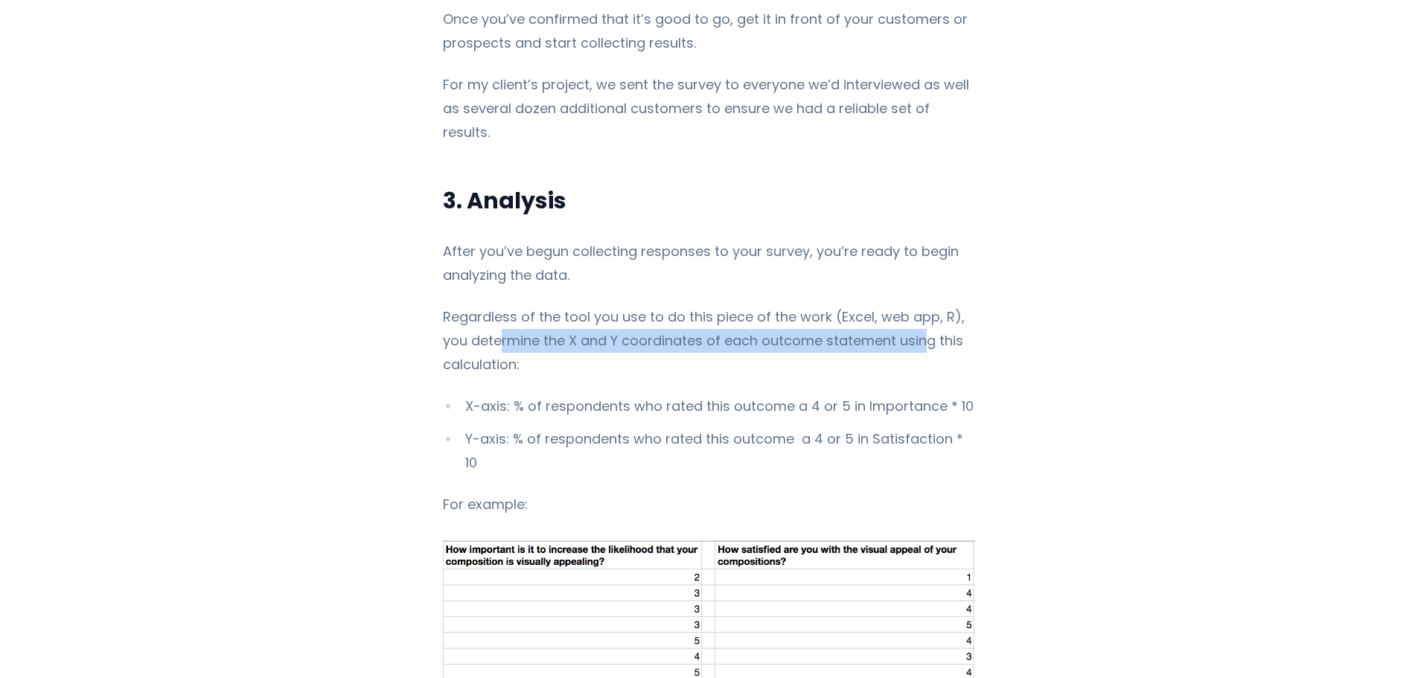
drag, startPoint x: 467, startPoint y: 276, endPoint x: 891, endPoint y: 279, distance: 424.2
click at [891, 305] on p "Regardless of the tool you use to do this piece of the work (Excel, web app, R)…" at bounding box center [709, 340] width 532 height 71
click at [743, 394] on li "X-axis: % of respondents who rated this outcome a 4 or 5 in Importance * 10" at bounding box center [709, 406] width 532 height 24
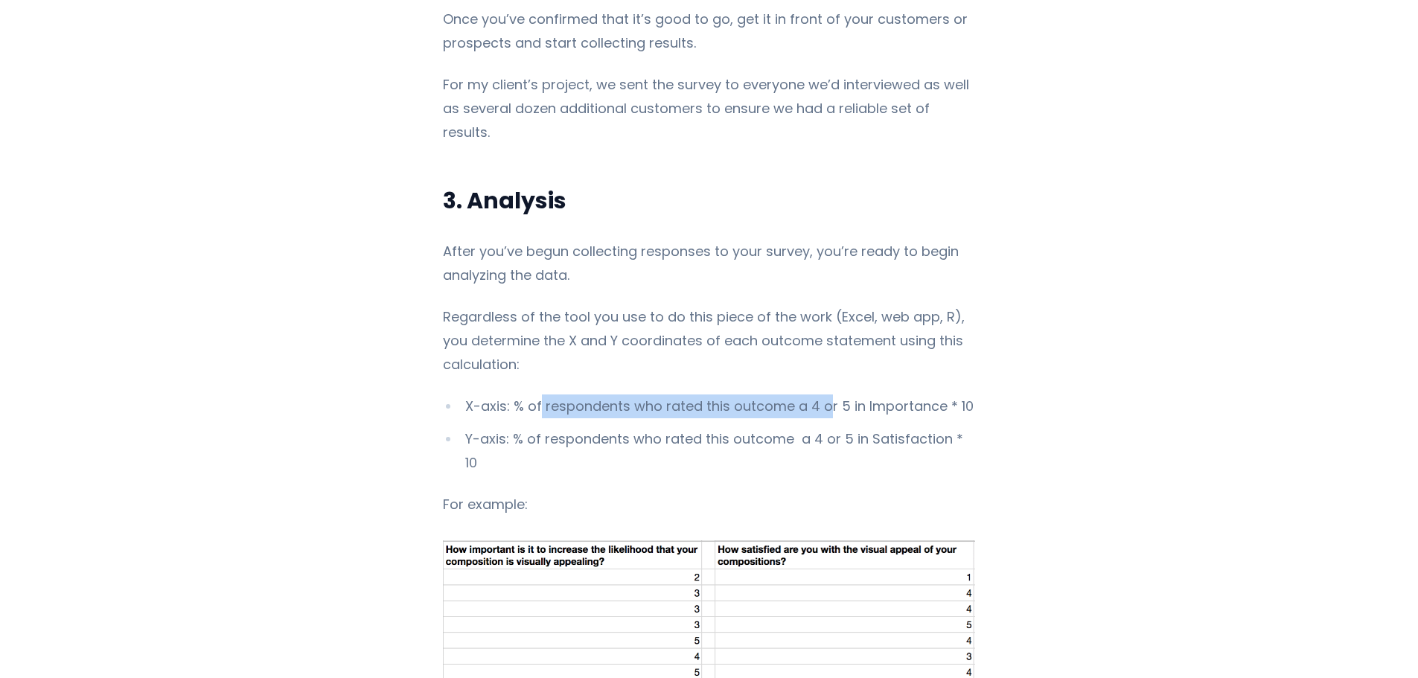
drag, startPoint x: 539, startPoint y: 345, endPoint x: 818, endPoint y: 358, distance: 279.3
click at [821, 394] on li "X-axis: % of respondents who rated this outcome a 4 or 5 in Importance * 10" at bounding box center [709, 406] width 532 height 24
click at [789, 427] on li "Y-axis: % of respondents who rated this outcome a 4 or 5 in Satisfaction * 10" at bounding box center [709, 451] width 532 height 48
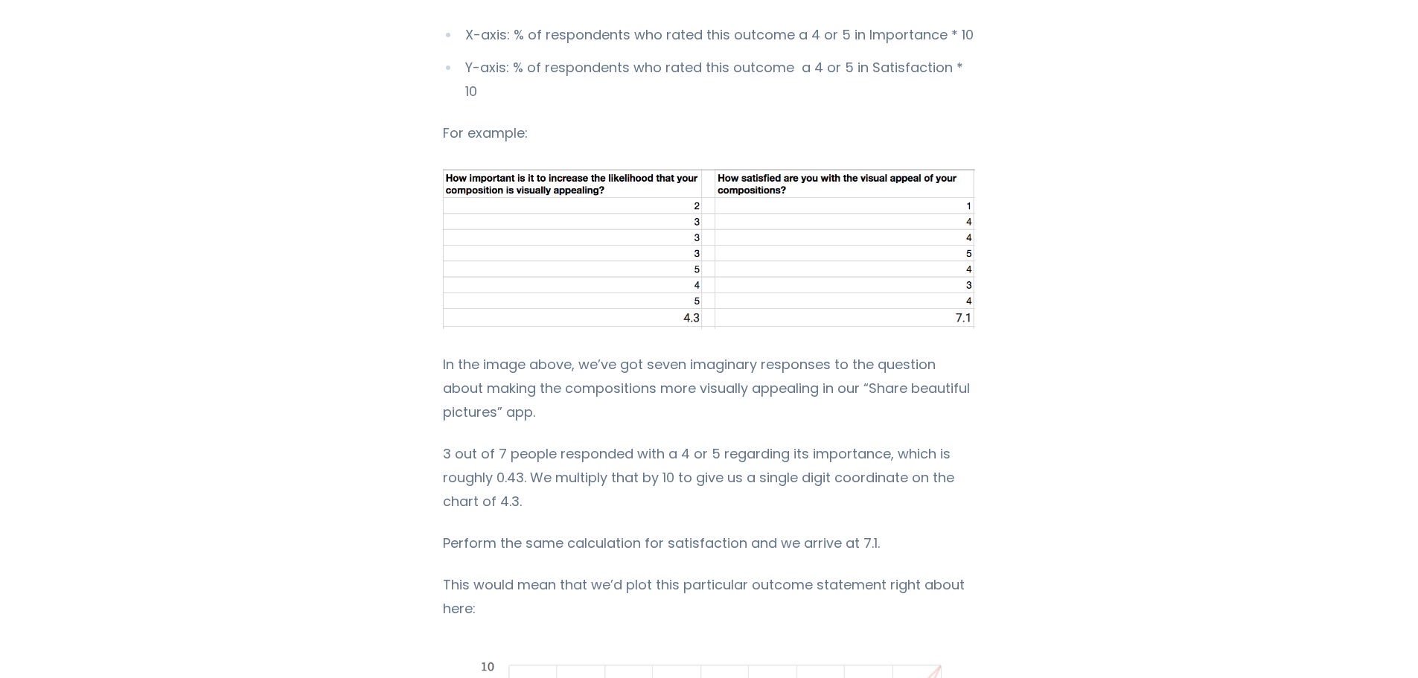
scroll to position [8111, 0]
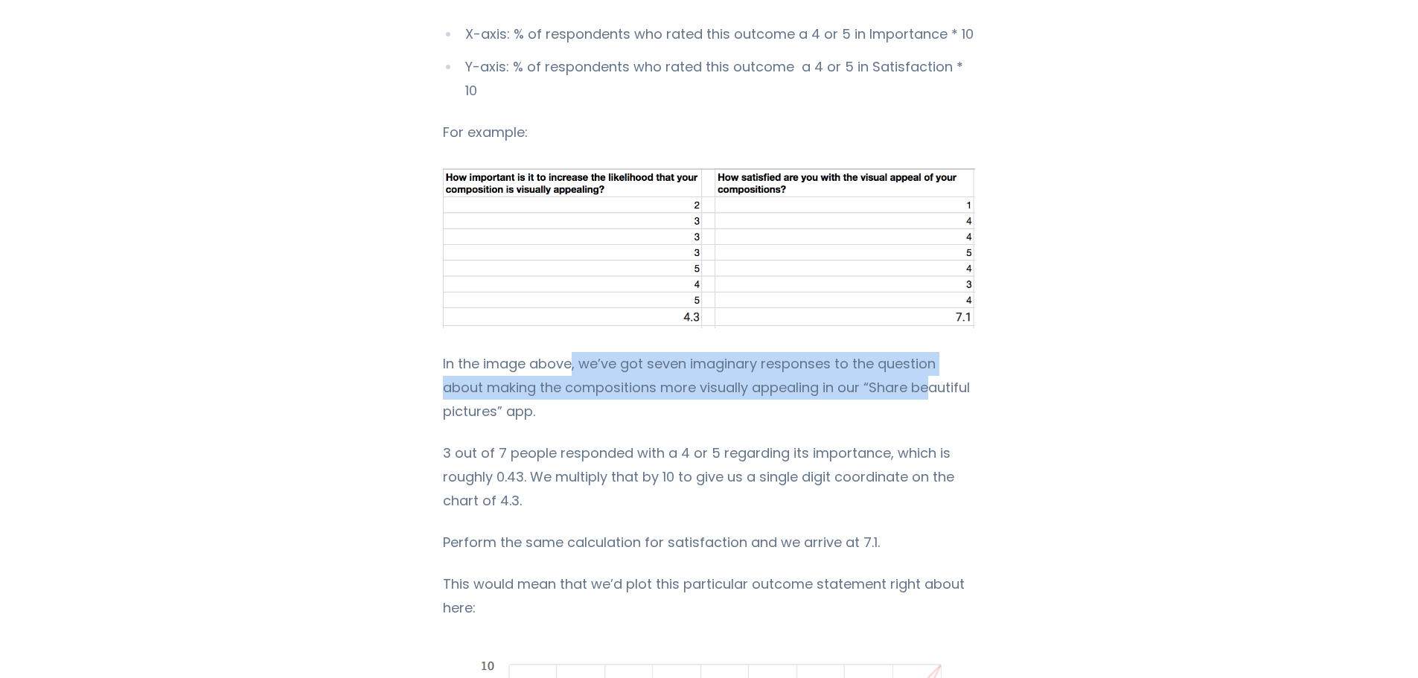
drag, startPoint x: 608, startPoint y: 280, endPoint x: 909, endPoint y: 344, distance: 307.4
click at [895, 352] on p "In the image above, we’ve got seven imaginary responses to the question about m…" at bounding box center [709, 387] width 532 height 71
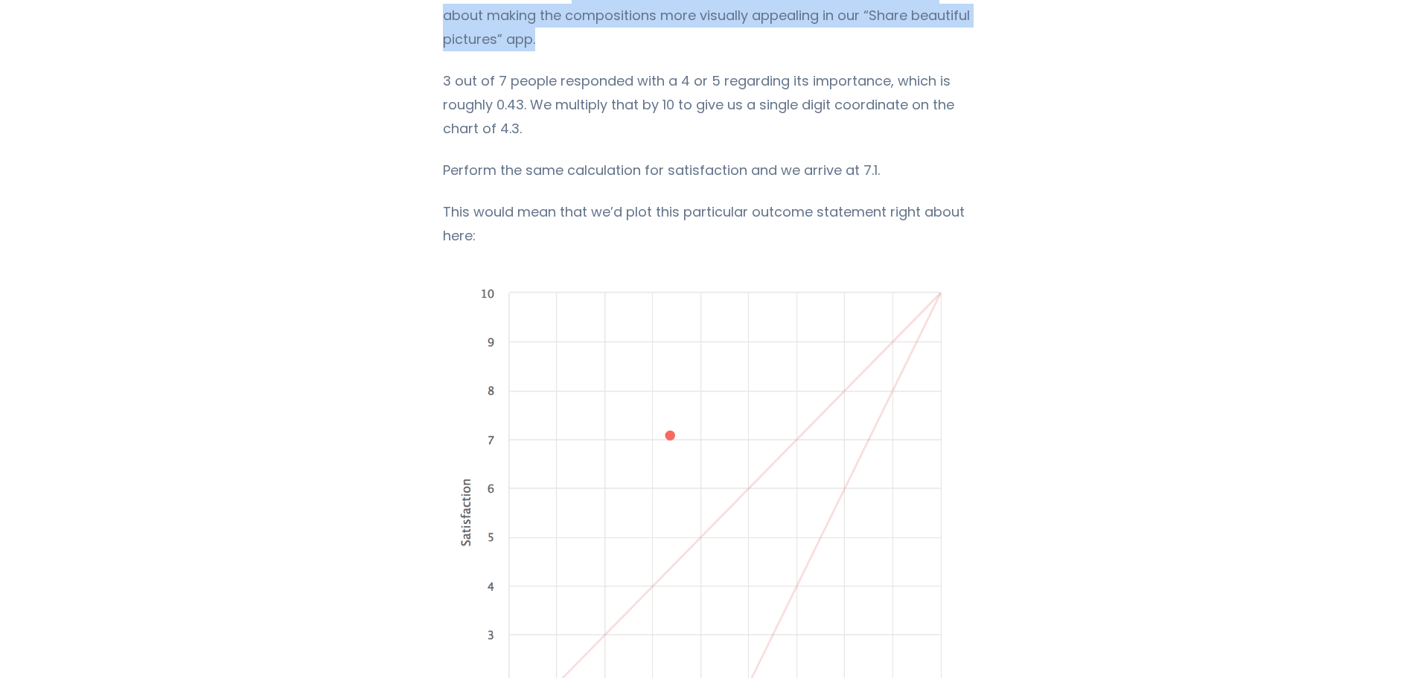
scroll to position [8855, 0]
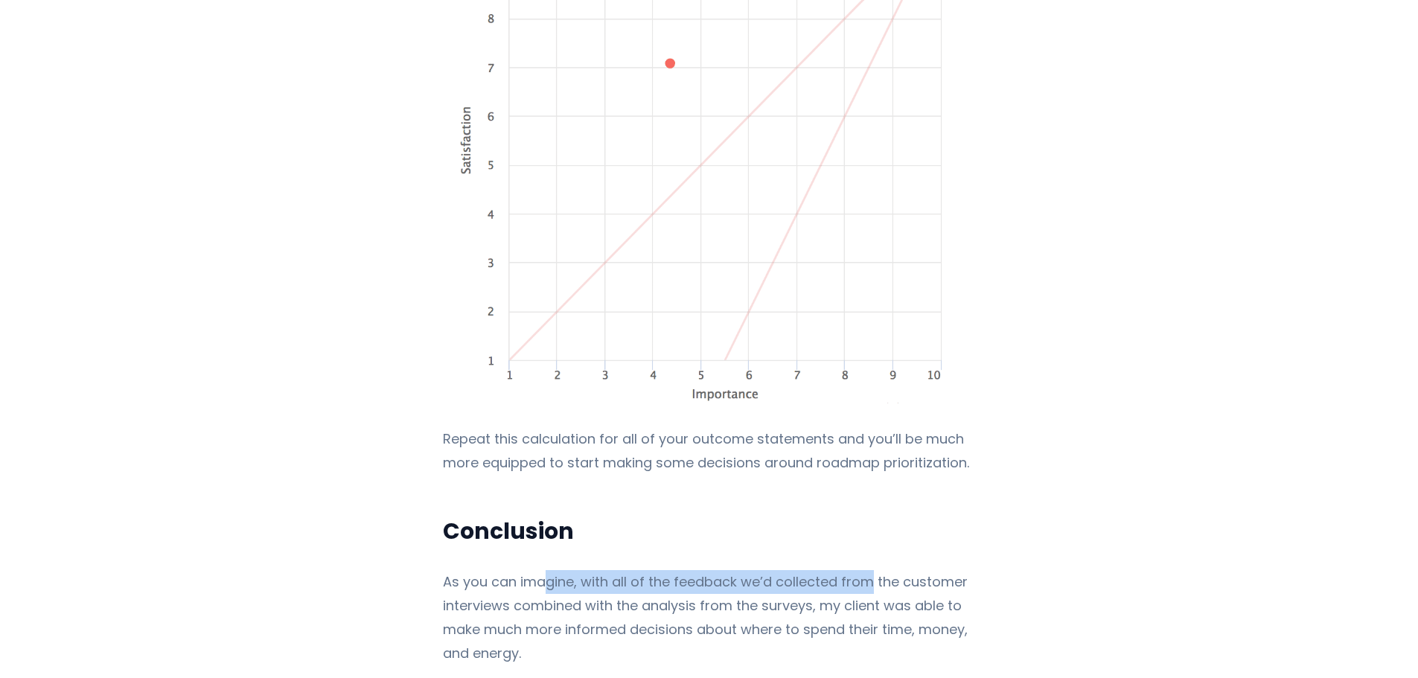
drag, startPoint x: 676, startPoint y: 514, endPoint x: 871, endPoint y: 522, distance: 194.4
click at [871, 570] on p "As you can imagine, with all of the feedback we’d collected from the customer i…" at bounding box center [709, 617] width 532 height 95
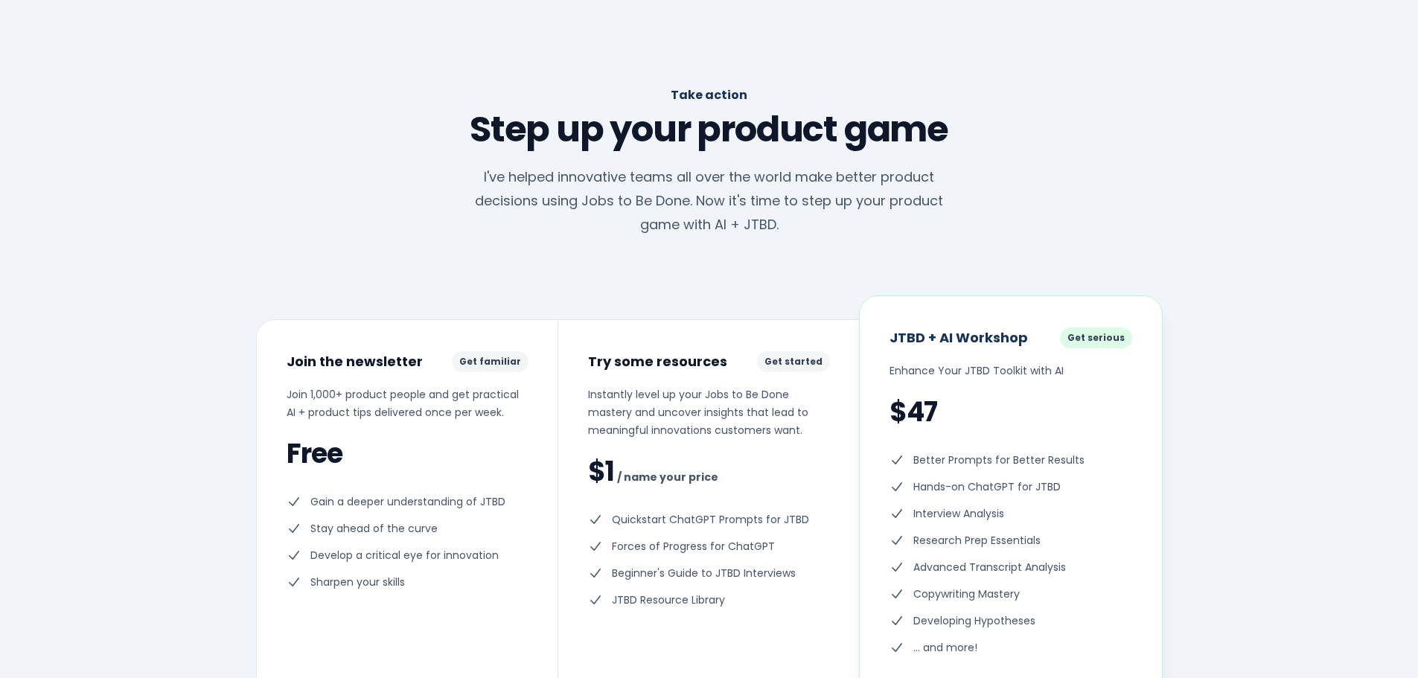
scroll to position [10045, 0]
